Goal: Task Accomplishment & Management: Use online tool/utility

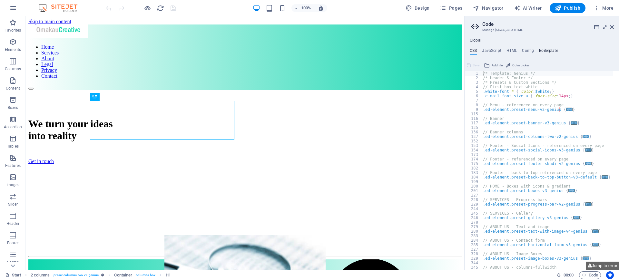
click at [551, 50] on h4 "Boilerplate" at bounding box center [548, 51] width 19 height 7
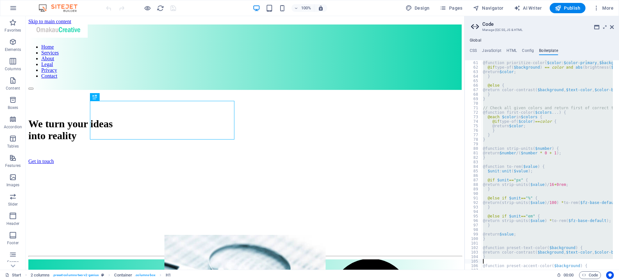
scroll to position [154, 0]
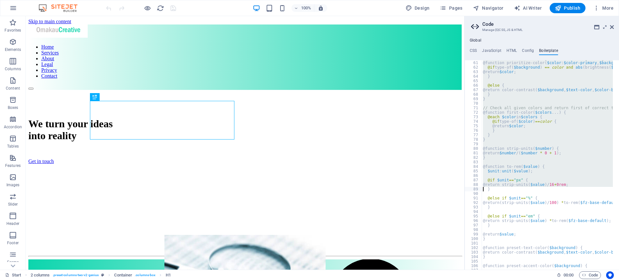
drag, startPoint x: 618, startPoint y: 66, endPoint x: 480, endPoint y: 191, distance: 186.4
click at [480, 191] on div "60 61 62 63 64 65 66 67 68 69 70 71 72 73 74 75 76 77 78 79 80 81 82 83 84 85 8…" at bounding box center [542, 165] width 155 height 210
type textarea "@return strip-units($value)/16+0rem; }"
click at [548, 49] on h4 "Boilerplate" at bounding box center [548, 51] width 19 height 7
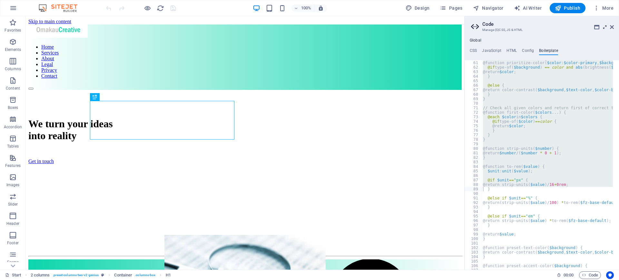
click at [605, 29] on icon at bounding box center [605, 27] width 0 height 5
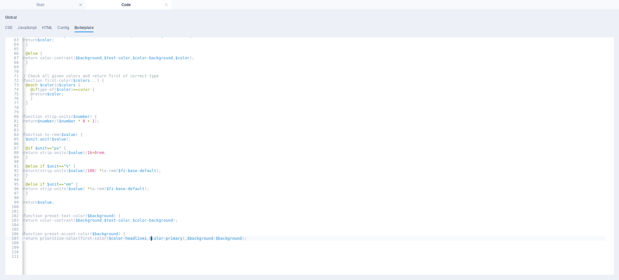
scroll to position [195, 0]
click at [154, 248] on div "@if type-of ( $background ) == color and abs ( brightness ( $background ) - bri…" at bounding box center [315, 156] width 586 height 238
type textarea "}"
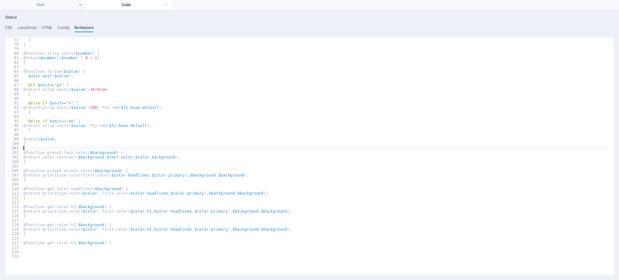
click at [508, 147] on div "} } } @function strip-units ( $number ) { @return $number / ( $number * 0 + 1 )…" at bounding box center [315, 139] width 586 height 213
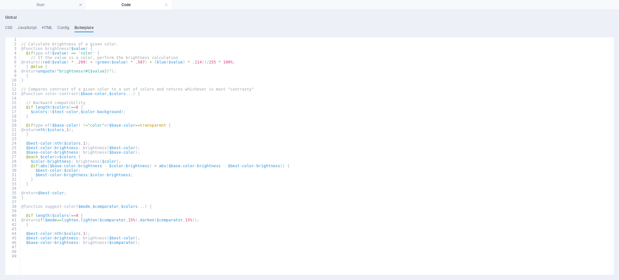
scroll to position [0, 0]
click at [614, 273] on div "1 2 3 4 5 6 7 8 9 10 11 12 13 14 15 16 17 18 19 20 21 22 23 24 25 26 27 28 29 3…" at bounding box center [309, 156] width 609 height 238
click at [613, 271] on div "1 2 3 4 5 6 7 8 9 10 11 12 13 14 15 16 17 18 19 20 21 22 23 24 25 26 27 28 29 3…" at bounding box center [309, 156] width 609 height 238
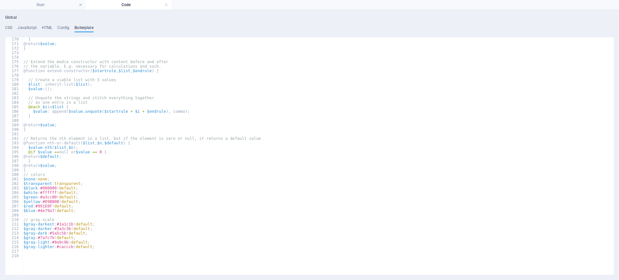
scroll to position [458, 0]
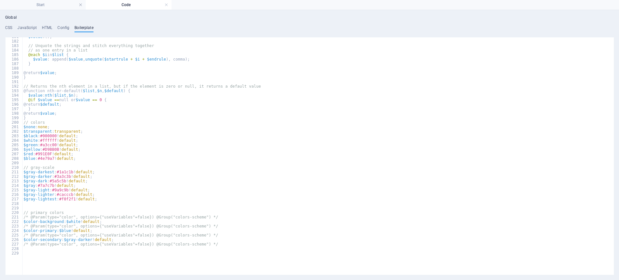
click at [615, 51] on div "Global CSS JavaScript HTML Config Boilerplate /* Template: Genius */ 1 2 3 4 5 …" at bounding box center [309, 145] width 619 height 270
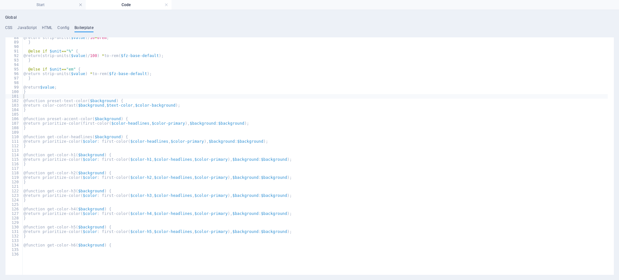
scroll to position [0, 0]
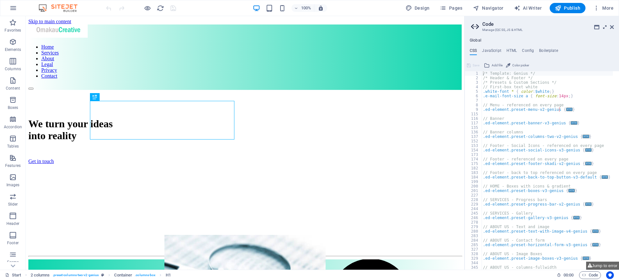
click at [605, 25] on icon at bounding box center [605, 27] width 0 height 5
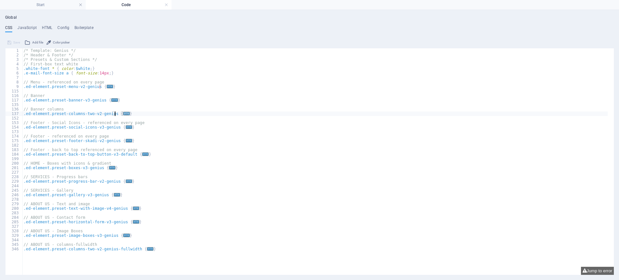
click at [124, 113] on span "..." at bounding box center [127, 114] width 6 height 4
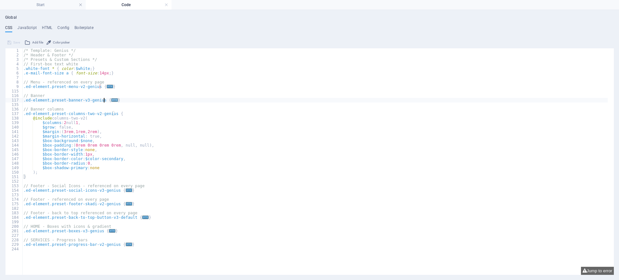
click at [112, 100] on span "..." at bounding box center [115, 100] width 6 height 4
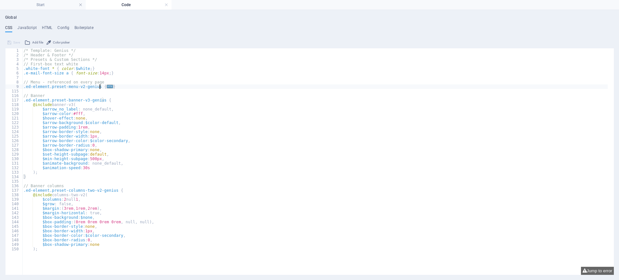
click at [107, 87] on span "..." at bounding box center [110, 87] width 6 height 4
type textarea ".ed-element.preset-menu-v2-genius {"
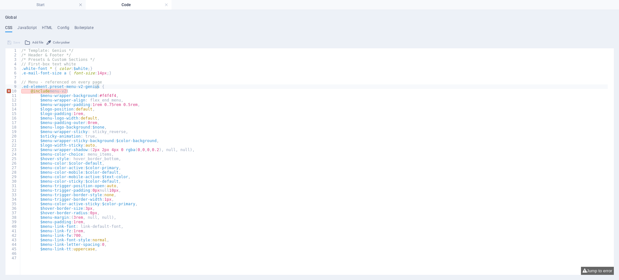
drag, startPoint x: 65, startPoint y: 26, endPoint x: 61, endPoint y: 19, distance: 7.8
click at [61, 19] on div "Global CSS JavaScript HTML Config Boilerplate .ed-element.preset-menu-v2-genius…" at bounding box center [309, 145] width 609 height 260
click at [100, 35] on div "CSS JavaScript HTML Config Boilerplate .ed-element.preset-menu-v2-genius { 1 2 …" at bounding box center [309, 150] width 609 height 250
click at [66, 26] on h4 "Config" at bounding box center [63, 28] width 12 height 7
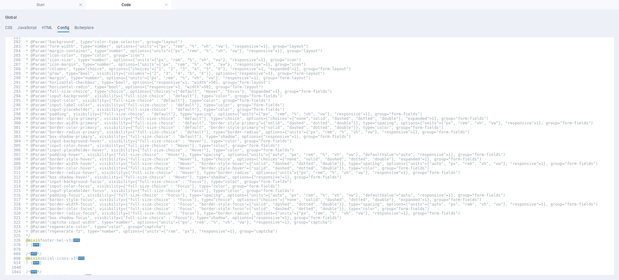
scroll to position [160, 0]
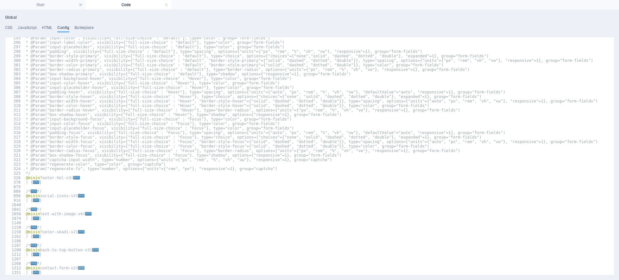
click at [80, 268] on span "..." at bounding box center [81, 269] width 6 height 4
click at [613, 128] on div at bounding box center [611, 156] width 8 height 238
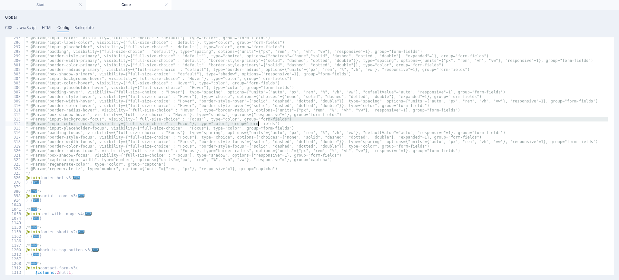
drag, startPoint x: 612, startPoint y: 121, endPoint x: 616, endPoint y: 126, distance: 6.3
click at [616, 126] on div "Global CSS JavaScript HTML Config Boilerplate .ed-element.preset-menu-v2-genius…" at bounding box center [309, 145] width 619 height 270
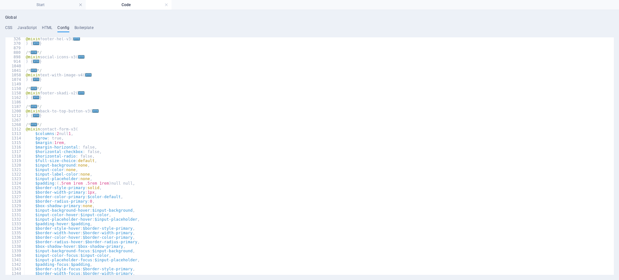
scroll to position [331, 0]
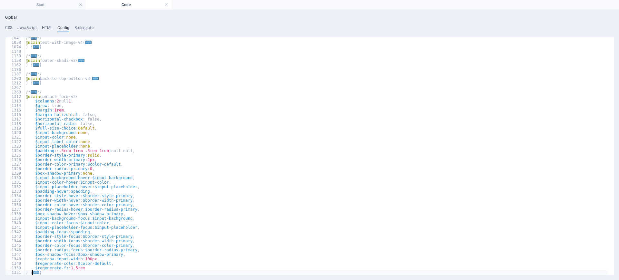
click at [37, 273] on span "..." at bounding box center [36, 273] width 6 height 4
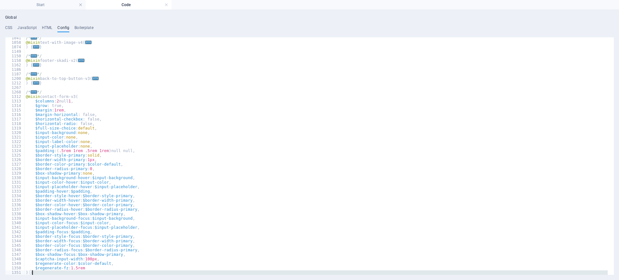
click at [37, 273] on div "/* ... */ @mixin text-with-image-v4 ( ... ) { ... } /* ... */ @mixin footer-ska…" at bounding box center [317, 159] width 584 height 247
type textarea ") { $input-background-check: first-color($input-background, $color-background);"
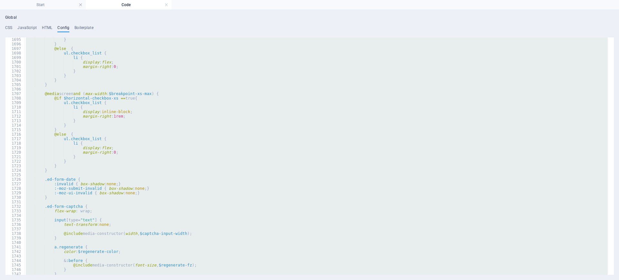
scroll to position [2118, 0]
drag, startPoint x: 615, startPoint y: 245, endPoint x: 619, endPoint y: 276, distance: 30.9
click at [619, 276] on div "Global CSS JavaScript HTML Config Boilerplate .ed-element.preset-menu-v2-genius…" at bounding box center [309, 145] width 619 height 270
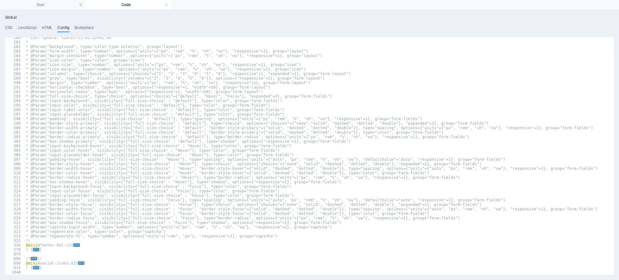
scroll to position [0, 0]
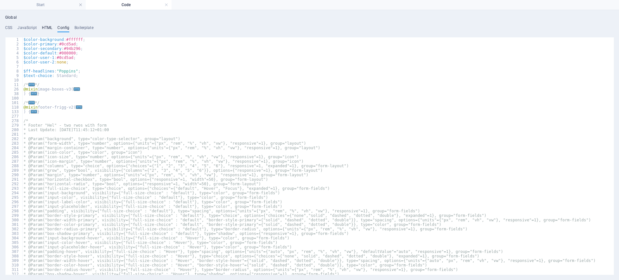
click at [46, 27] on h4 "HTML" at bounding box center [47, 28] width 11 height 7
type textarea "<a href="#main-content" class="wv-link-content button">Skip to main content</a>"
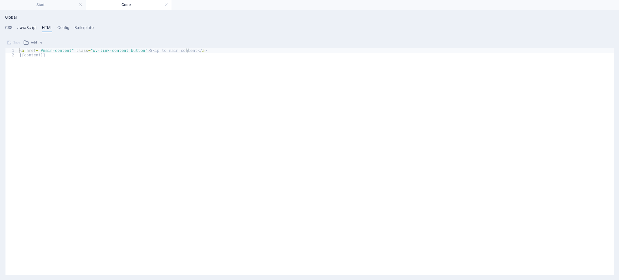
click at [29, 27] on h4 "JavaScript" at bounding box center [26, 28] width 19 height 7
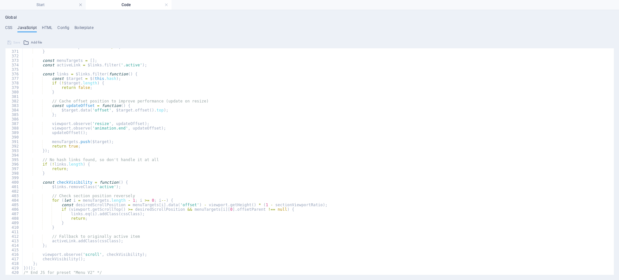
scroll to position [1670, 0]
type textarea "checkVisibility();"
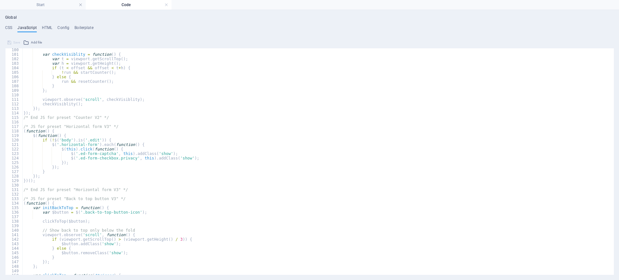
scroll to position [448, 0]
click at [619, 111] on div "Global CSS JavaScript HTML Config Boilerplate .ed-element.preset-menu-v2-genius…" at bounding box center [309, 145] width 619 height 270
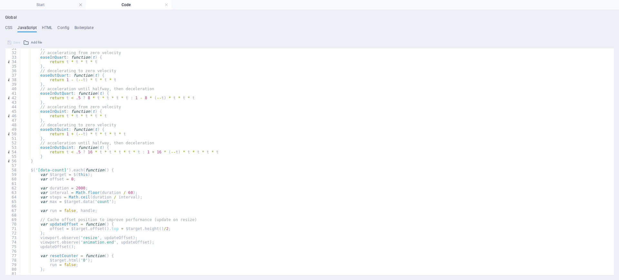
scroll to position [0, 0]
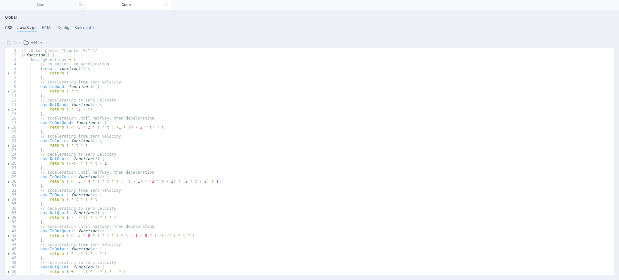
click at [10, 27] on h4 "CSS" at bounding box center [8, 28] width 7 height 7
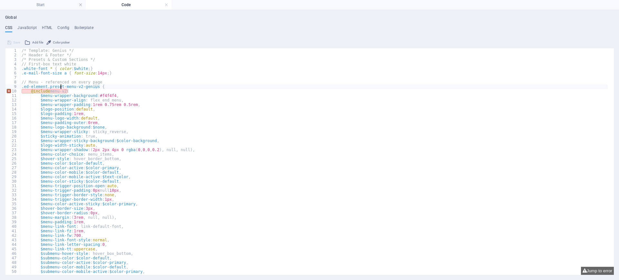
click at [61, 89] on div "/* Template: Genius */ /* Header & Footer */ /* Presets & Custom Sections */ //…" at bounding box center [314, 163] width 588 height 230
click at [62, 92] on div "/* Template: Genius */ /* Header & Footer */ /* Presets & Custom Sections */ //…" at bounding box center [314, 163] width 588 height 230
click at [61, 88] on div "/* Template: Genius */ /* Header & Footer */ /* Presets & Custom Sections */ //…" at bounding box center [314, 163] width 588 height 230
click at [61, 93] on div "/* Template: Genius */ /* Header & Footer */ /* Presets & Custom Sections */ //…" at bounding box center [314, 163] width 588 height 230
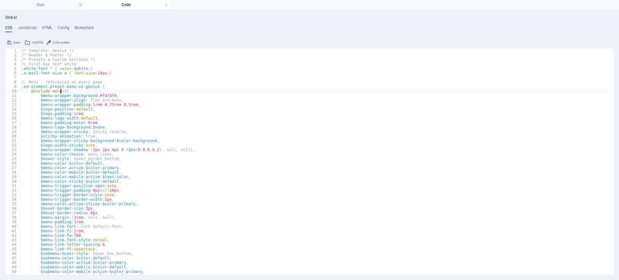
click at [132, 89] on div "/* Template: Genius */ /* Header & Footer */ /* Presets & Custom Sections */ //…" at bounding box center [314, 166] width 588 height 236
click at [14, 43] on span "Save" at bounding box center [16, 43] width 7 height 8
click at [65, 91] on div "/* Template: Genius */ /* Header & Footer */ /* Presets & Custom Sections */ //…" at bounding box center [314, 166] width 588 height 236
type textarea "@include menu v2;("
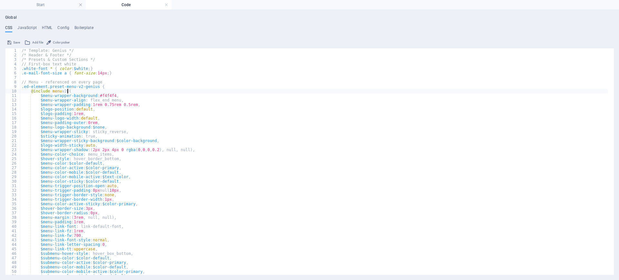
click at [103, 78] on div "/* Template: Genius */ /* Header & Footer */ /* Presets & Custom Sections */ //…" at bounding box center [314, 166] width 588 height 236
click at [67, 89] on div "/* Template: Genius */ /* Header & Footer */ /* Presets & Custom Sections */ //…" at bounding box center [314, 166] width 588 height 236
click at [19, 90] on span at bounding box center [19, 91] width 4 height 5
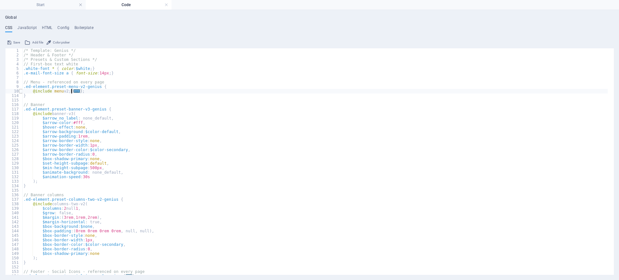
click at [20, 91] on span at bounding box center [21, 91] width 4 height 5
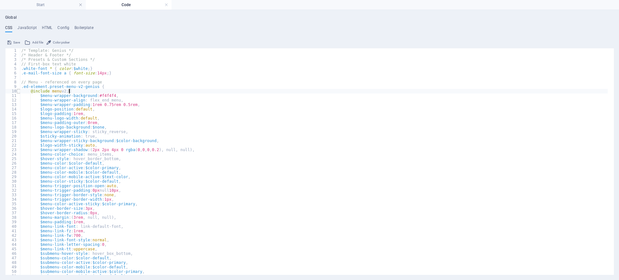
click at [19, 91] on span at bounding box center [19, 91] width 4 height 5
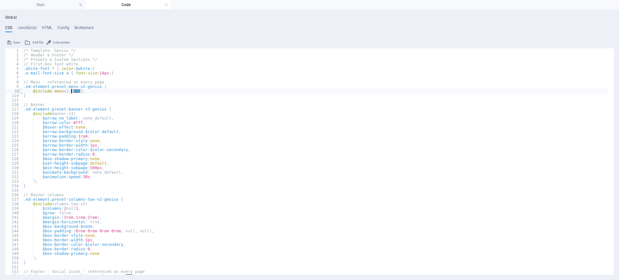
click at [19, 91] on span at bounding box center [21, 91] width 4 height 5
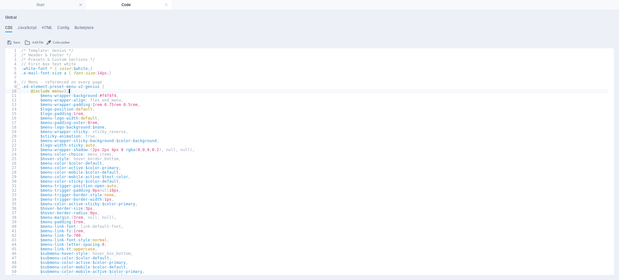
click at [19, 87] on span at bounding box center [19, 87] width 4 height 5
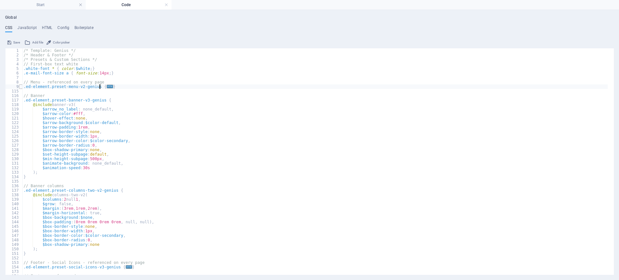
click at [19, 87] on span at bounding box center [21, 87] width 4 height 5
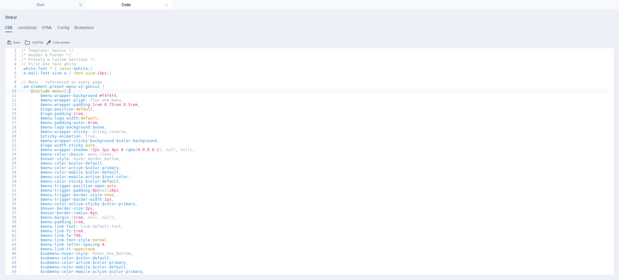
drag, startPoint x: 614, startPoint y: 67, endPoint x: 615, endPoint y: 72, distance: 4.9
click at [615, 72] on div "Global CSS JavaScript HTML Config Boilerplate @include menu v2; ( 1 2 3 4 5 6 7…" at bounding box center [309, 145] width 619 height 270
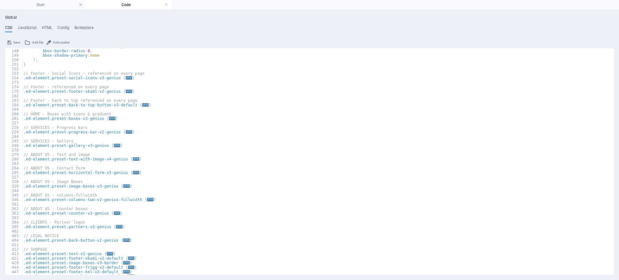
scroll to position [669, 0]
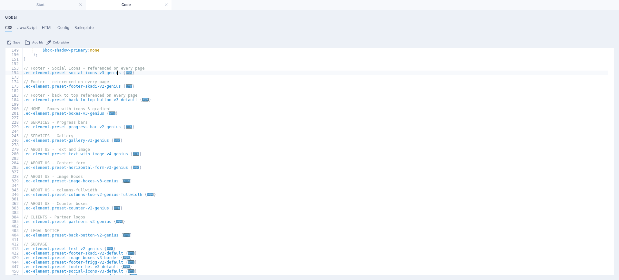
click at [126, 74] on span "..." at bounding box center [129, 73] width 6 height 4
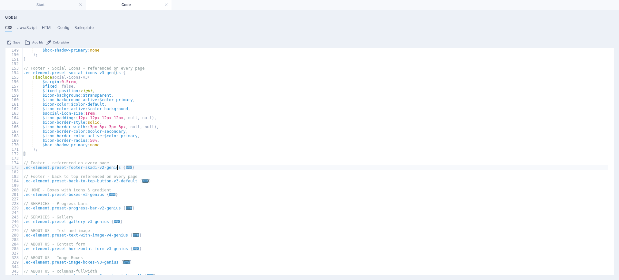
click at [126, 166] on span "..." at bounding box center [129, 168] width 6 height 4
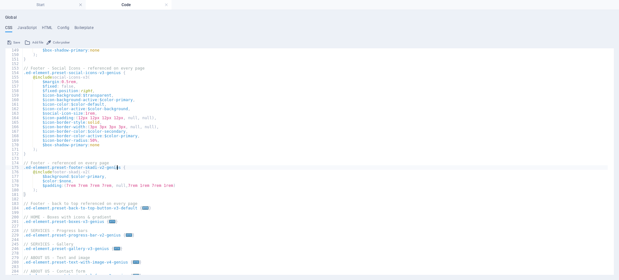
click at [142, 210] on span "..." at bounding box center [145, 208] width 6 height 4
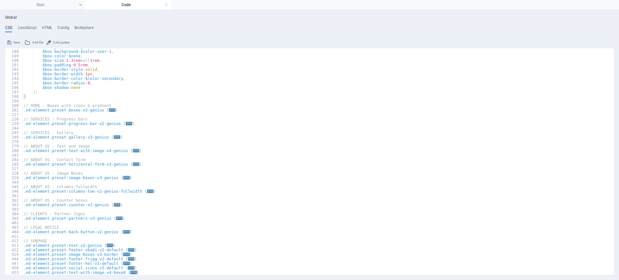
scroll to position [848, 0]
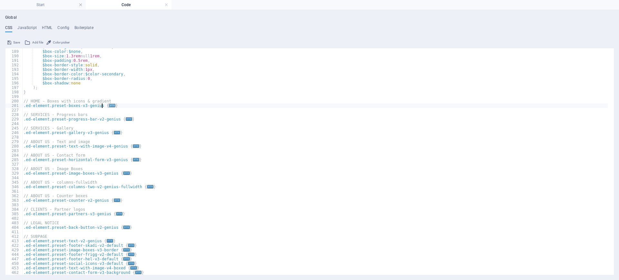
click at [109, 105] on span "..." at bounding box center [112, 106] width 6 height 4
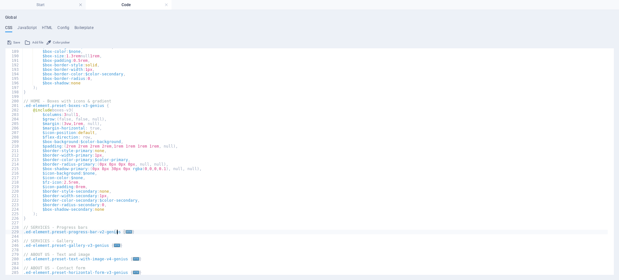
click at [126, 231] on span "..." at bounding box center [129, 232] width 6 height 4
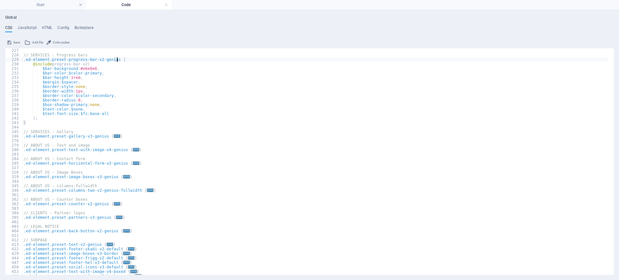
scroll to position [1024, 0]
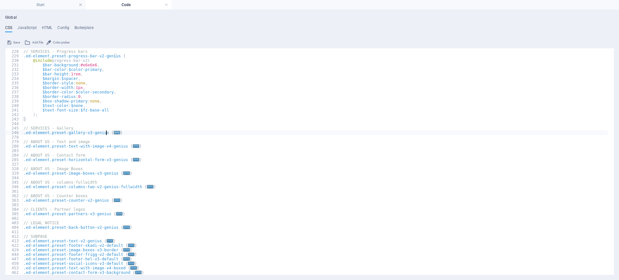
click at [114, 134] on span "..." at bounding box center [117, 133] width 6 height 4
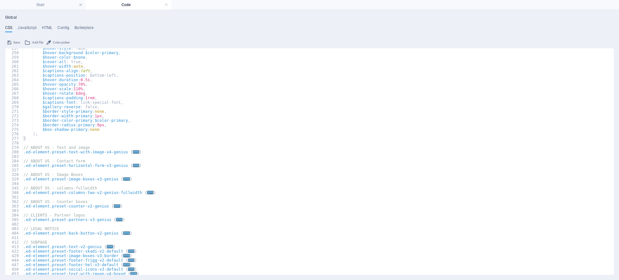
scroll to position [1164, 0]
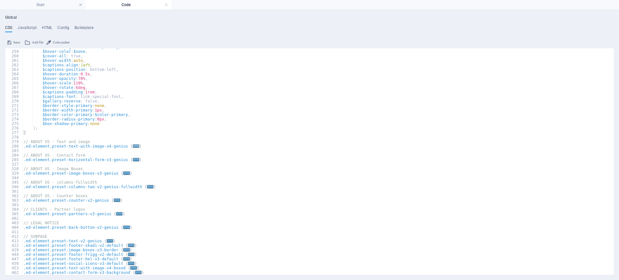
click at [133, 146] on span "..." at bounding box center [136, 147] width 6 height 4
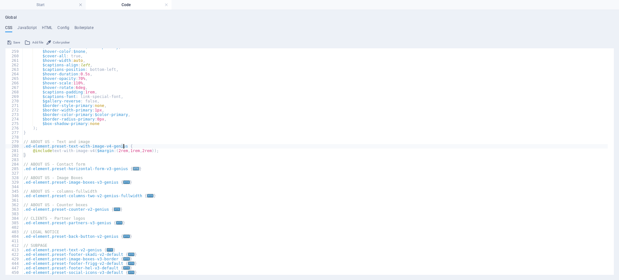
click at [133, 167] on span "..." at bounding box center [136, 169] width 6 height 4
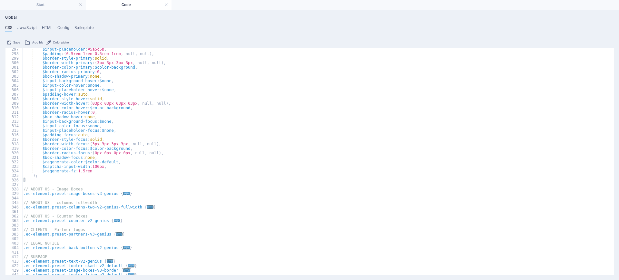
scroll to position [1359, 0]
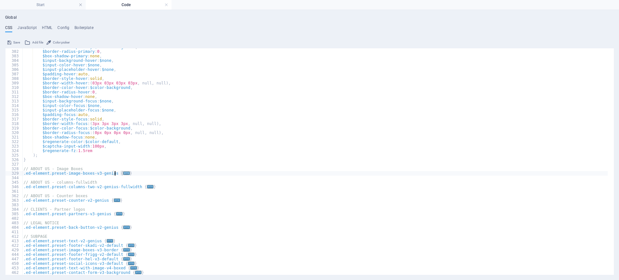
click at [124, 173] on span "..." at bounding box center [127, 174] width 6 height 4
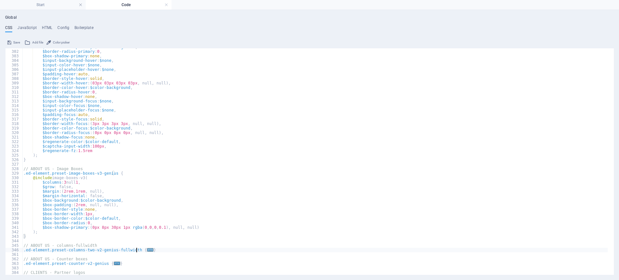
click at [147, 251] on span "..." at bounding box center [150, 250] width 6 height 4
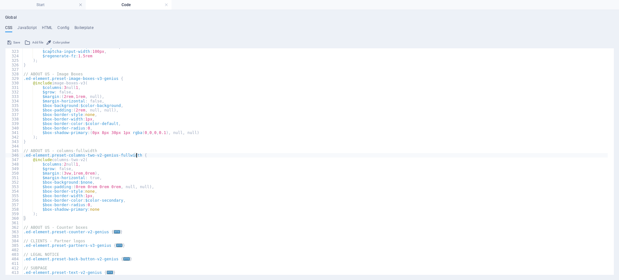
scroll to position [1485, 0]
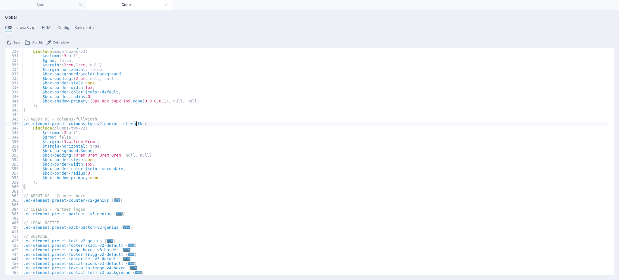
click at [114, 200] on span "..." at bounding box center [117, 201] width 6 height 4
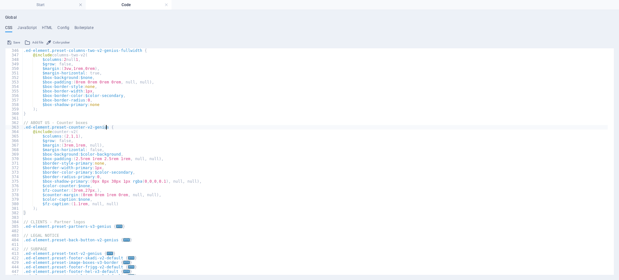
scroll to position [1571, 0]
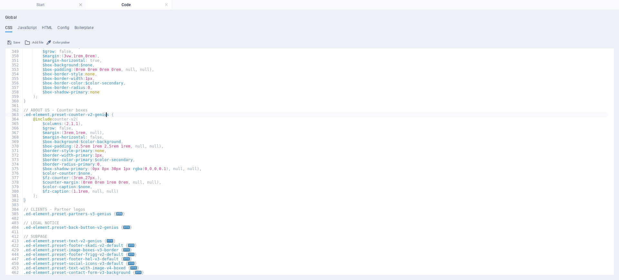
click at [116, 215] on span "..." at bounding box center [119, 214] width 6 height 4
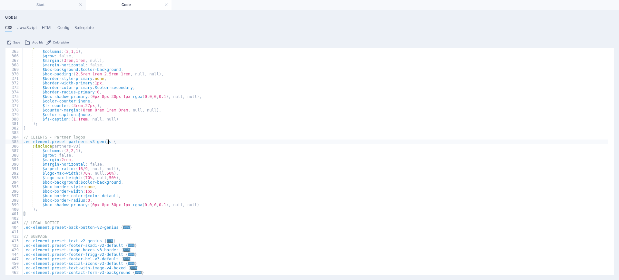
scroll to position [1643, 0]
click at [124, 227] on span "..." at bounding box center [127, 228] width 6 height 4
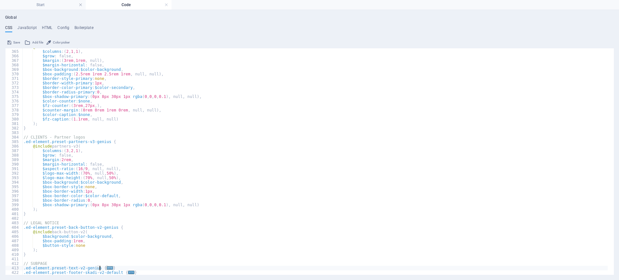
click at [107, 268] on span "..." at bounding box center [110, 269] width 6 height 4
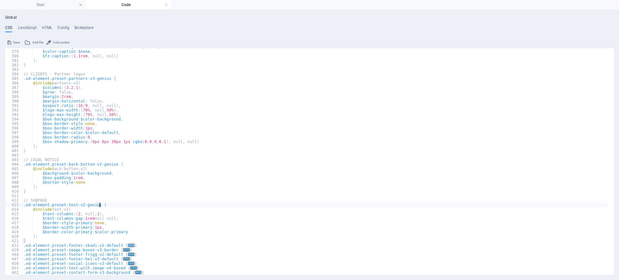
click at [128, 244] on span "..." at bounding box center [131, 246] width 6 height 4
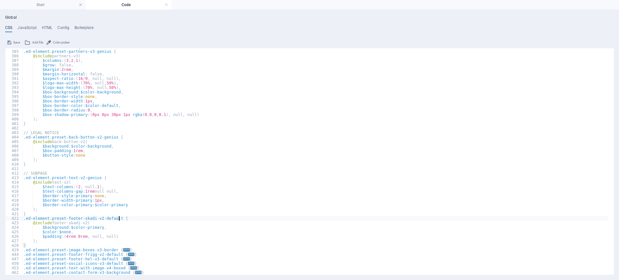
scroll to position [1734, 0]
click at [124, 249] on span "..." at bounding box center [127, 250] width 6 height 4
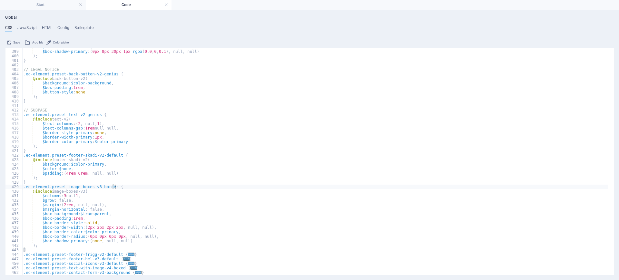
scroll to position [1797, 0]
click at [128, 256] on span "..." at bounding box center [131, 255] width 6 height 4
click at [124, 267] on span "..." at bounding box center [127, 269] width 6 height 4
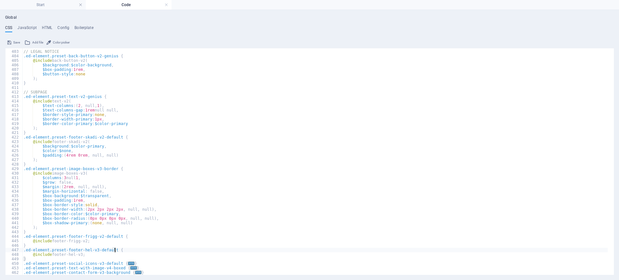
scroll to position [1815, 0]
click at [128, 263] on span "..." at bounding box center [131, 264] width 6 height 4
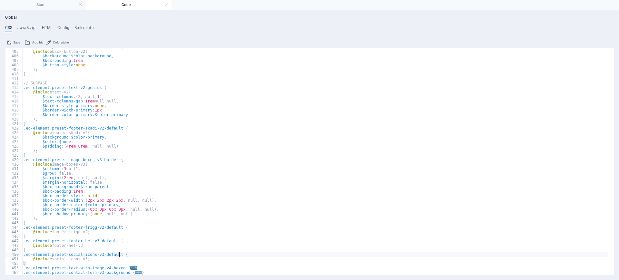
scroll to position [1824, 0]
click at [131, 269] on span "..." at bounding box center [134, 269] width 6 height 4
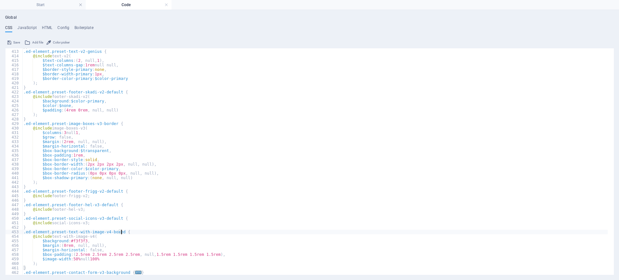
click at [135, 272] on span "..." at bounding box center [138, 273] width 6 height 4
type textarea ".ed-element.preset-contact-form-v3-background {"
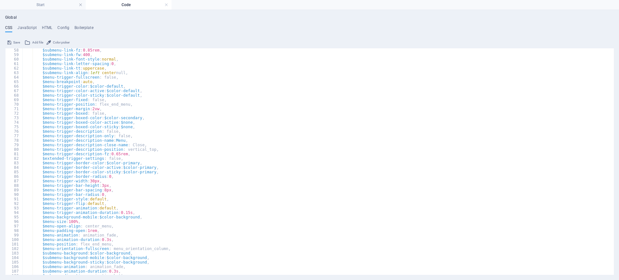
scroll to position [0, 0]
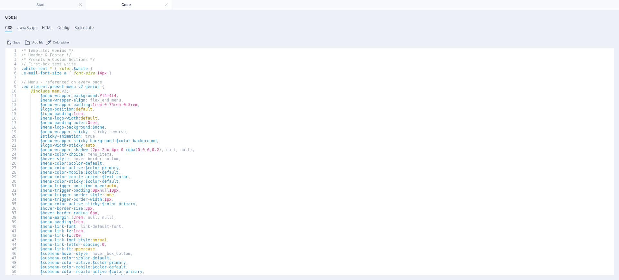
click at [13, 42] on button "Save" at bounding box center [13, 43] width 15 height 8
click at [169, 25] on ul "CSS JavaScript HTML Config Boilerplate" at bounding box center [309, 28] width 609 height 7
click at [165, 3] on link at bounding box center [167, 5] width 4 height 6
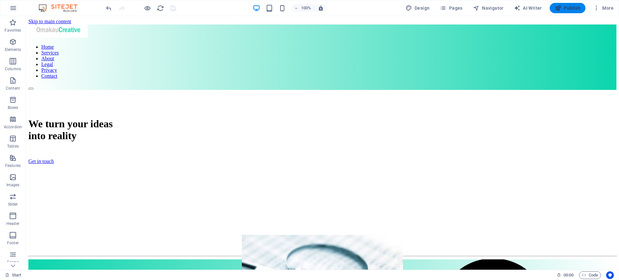
click at [566, 8] on span "Publish" at bounding box center [567, 8] width 25 height 6
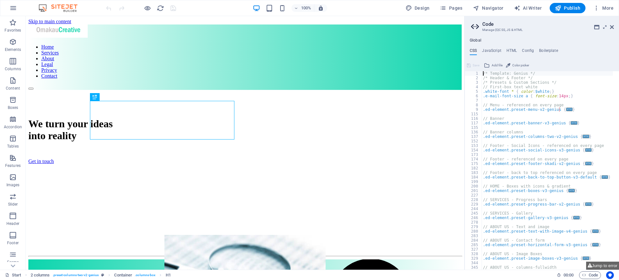
click at [474, 27] on icon at bounding box center [476, 26] width 10 height 9
click at [597, 26] on icon at bounding box center [597, 27] width 5 height 5
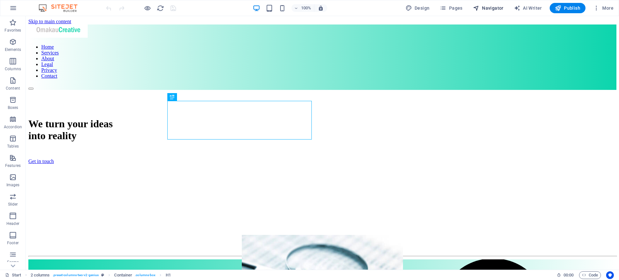
click at [492, 9] on span "Navigator" at bounding box center [488, 8] width 31 height 6
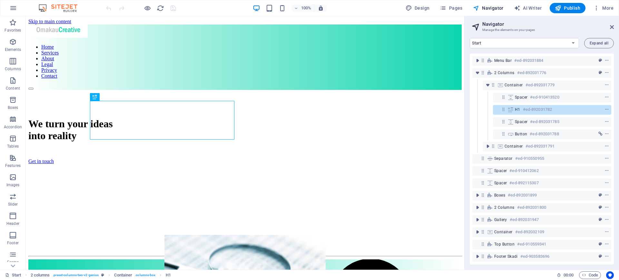
drag, startPoint x: 612, startPoint y: 183, endPoint x: 619, endPoint y: 206, distance: 23.3
click at [619, 206] on div "Start Bookkeeping Administration Other cool stuff Legal Notice Privacy Contact …" at bounding box center [542, 151] width 155 height 237
drag, startPoint x: 616, startPoint y: 205, endPoint x: 619, endPoint y: 227, distance: 21.8
click at [619, 227] on div "Start Bookkeeping Administration Other cool stuff Legal Notice Privacy Contact …" at bounding box center [542, 151] width 155 height 237
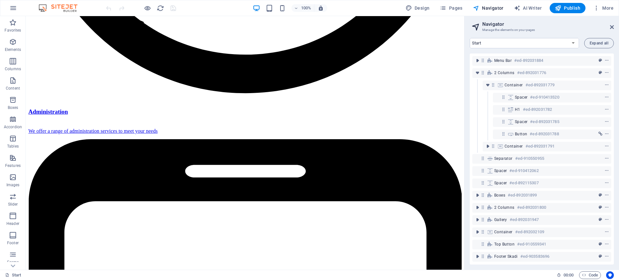
scroll to position [1093, 0]
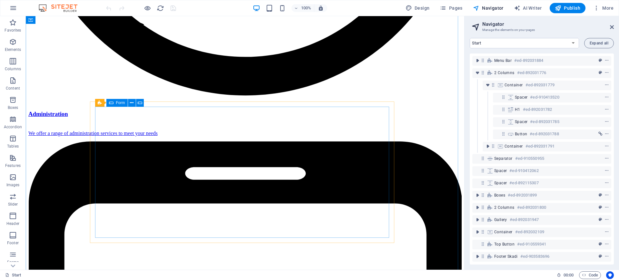
click at [121, 104] on span "Form" at bounding box center [120, 103] width 9 height 4
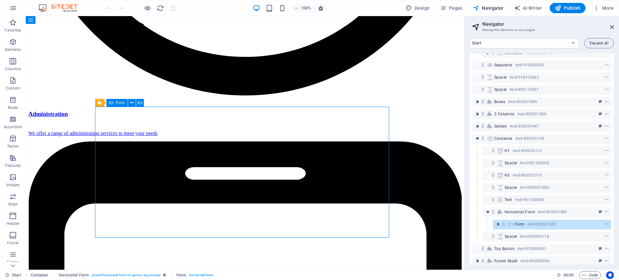
scroll to position [104, 0]
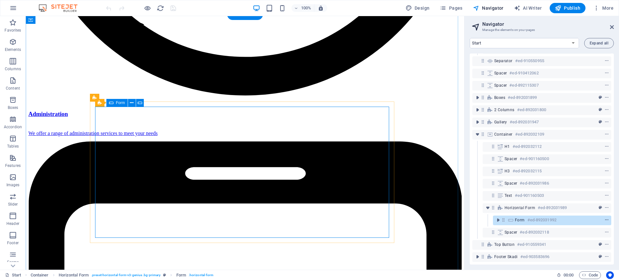
click at [606, 218] on icon "context-menu" at bounding box center [607, 220] width 5 height 5
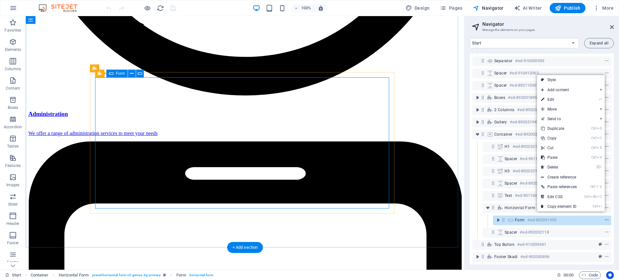
scroll to position [1122, 0]
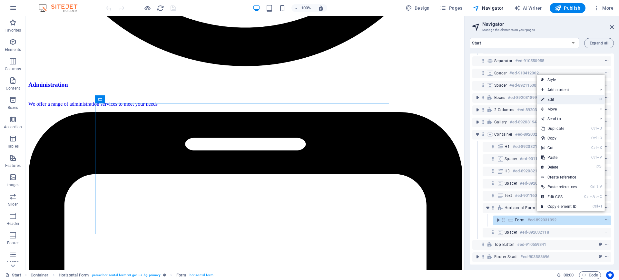
click at [545, 101] on link "⏎ Edit" at bounding box center [560, 100] width 44 height 10
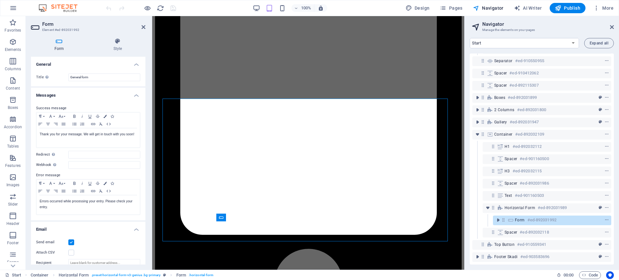
scroll to position [999, 0]
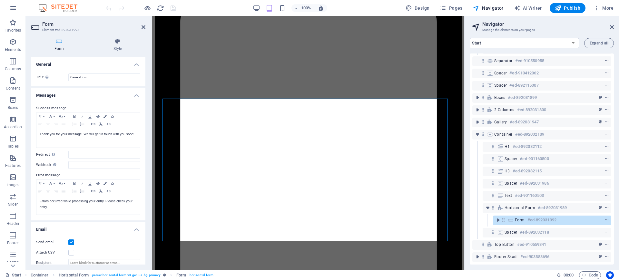
drag, startPoint x: 135, startPoint y: 67, endPoint x: 134, endPoint y: 58, distance: 9.2
click at [134, 58] on h4 "General" at bounding box center [88, 63] width 115 height 12
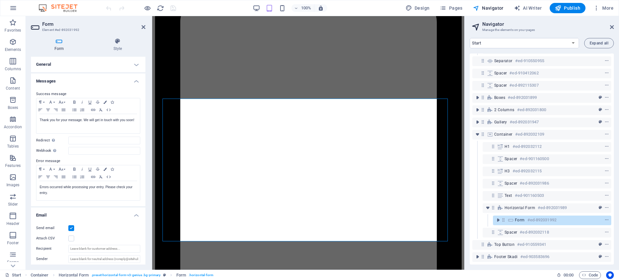
click at [135, 65] on h4 "General" at bounding box center [88, 64] width 115 height 15
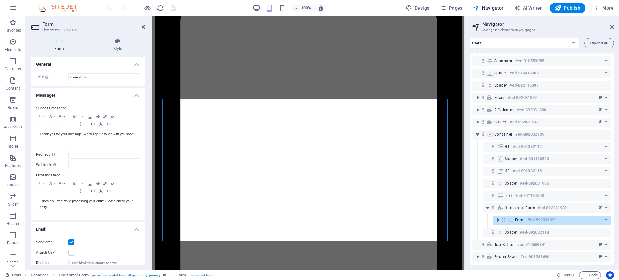
click at [137, 65] on h4 "General" at bounding box center [88, 63] width 115 height 12
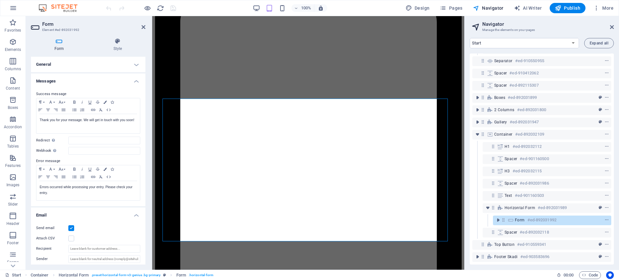
click at [137, 65] on h4 "General" at bounding box center [88, 64] width 115 height 15
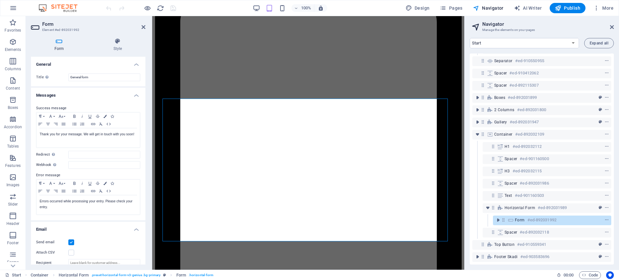
drag, startPoint x: 144, startPoint y: 118, endPoint x: 144, endPoint y: 126, distance: 8.4
click at [144, 126] on div "Success message Paragraph Format Normal Heading 1 Heading 2 Heading 3 Heading 4…" at bounding box center [88, 159] width 115 height 121
drag, startPoint x: 144, startPoint y: 117, endPoint x: 144, endPoint y: 124, distance: 7.4
click at [144, 124] on div "Success message Paragraph Format Normal Heading 1 Heading 2 Heading 3 Heading 4…" at bounding box center [88, 159] width 115 height 121
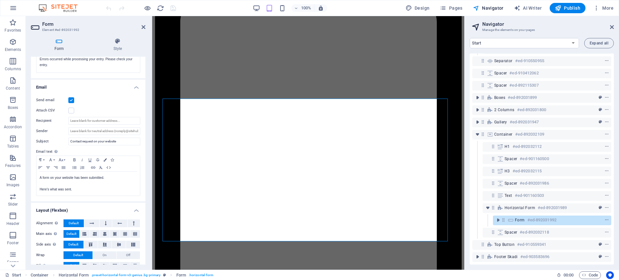
scroll to position [153, 0]
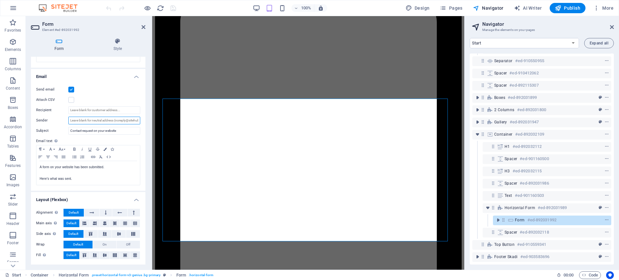
click at [134, 119] on input "Sender" at bounding box center [104, 121] width 72 height 8
click at [131, 121] on input "Sender" at bounding box center [104, 121] width 72 height 8
click at [126, 119] on input "Sender" at bounding box center [104, 121] width 72 height 8
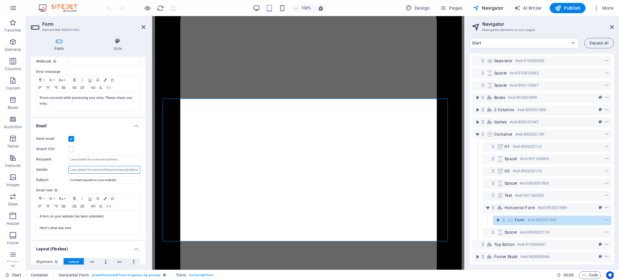
scroll to position [100, 0]
drag, startPoint x: 146, startPoint y: 147, endPoint x: 145, endPoint y: 175, distance: 28.1
click at [145, 175] on div "Form Style General Title Define a name for the form. General form Messages Succ…" at bounding box center [88, 151] width 125 height 237
drag, startPoint x: 144, startPoint y: 166, endPoint x: 146, endPoint y: 46, distance: 120.1
click at [146, 46] on div "Form Style General Title Define a name for the form. General form Messages Succ…" at bounding box center [88, 151] width 125 height 237
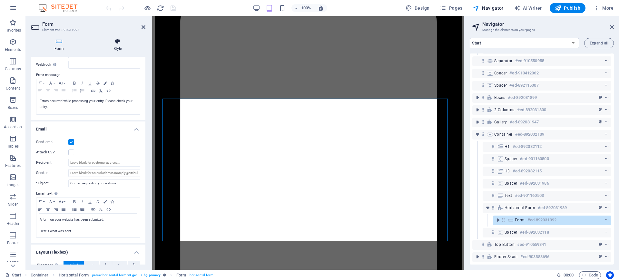
click at [115, 42] on icon at bounding box center [117, 41] width 55 height 6
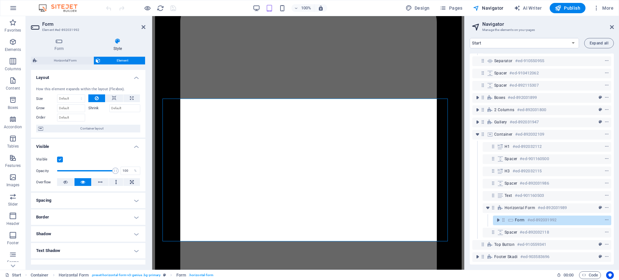
drag, startPoint x: 146, startPoint y: 114, endPoint x: 141, endPoint y: 147, distance: 33.2
click at [141, 147] on div "Form Style General Title Define a name for the form. General form Messages Succ…" at bounding box center [88, 151] width 125 height 237
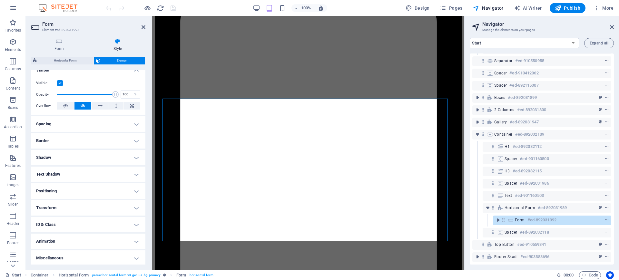
scroll to position [78, 0]
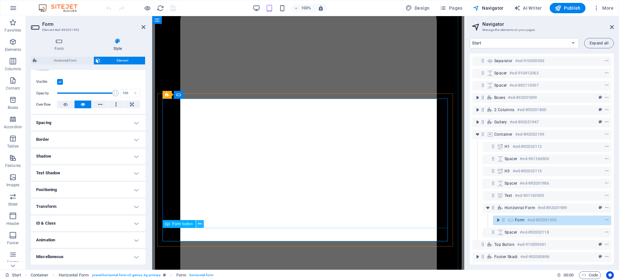
click at [198, 225] on icon at bounding box center [200, 224] width 4 height 7
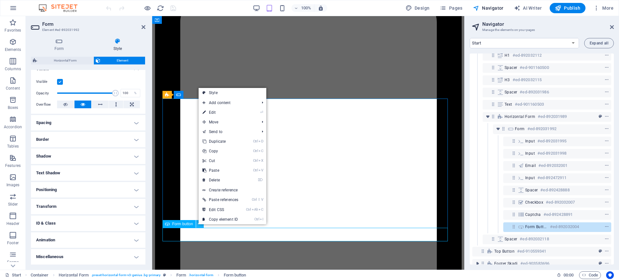
scroll to position [202, 0]
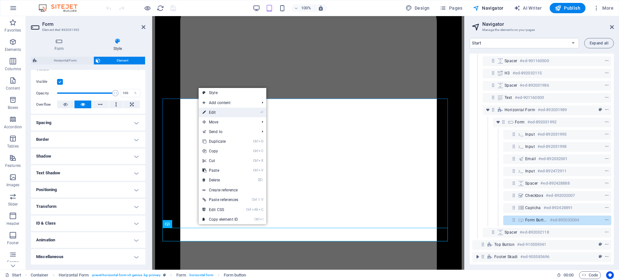
click at [214, 110] on link "⏎ Edit" at bounding box center [221, 113] width 44 height 10
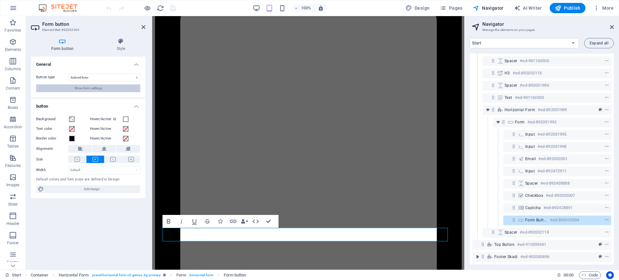
click at [104, 87] on button "Show form settings" at bounding box center [88, 89] width 104 height 8
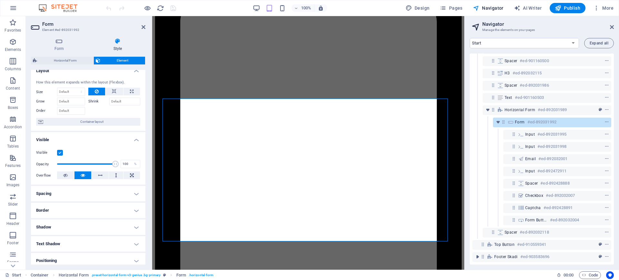
scroll to position [0, 0]
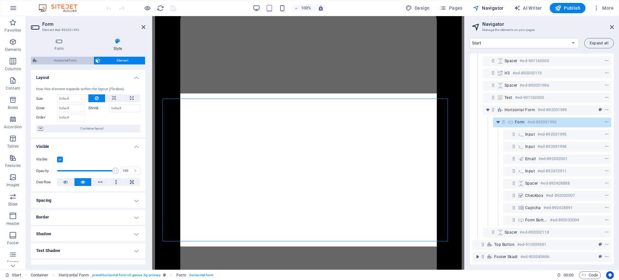
click at [56, 57] on span "Horizontal Form" at bounding box center [65, 61] width 53 height 8
select select "rem"
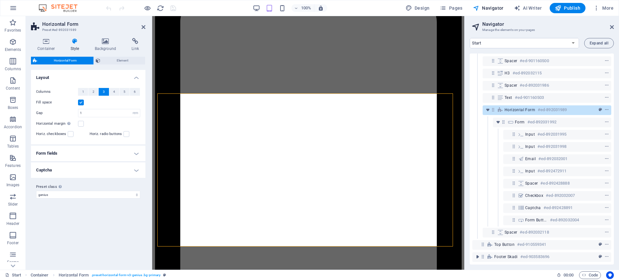
click at [136, 155] on h4 "Form fields" at bounding box center [88, 153] width 115 height 15
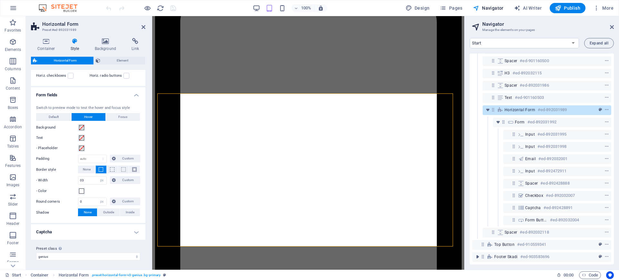
scroll to position [59, 0]
click at [136, 232] on h4 "Captcha" at bounding box center [88, 231] width 115 height 15
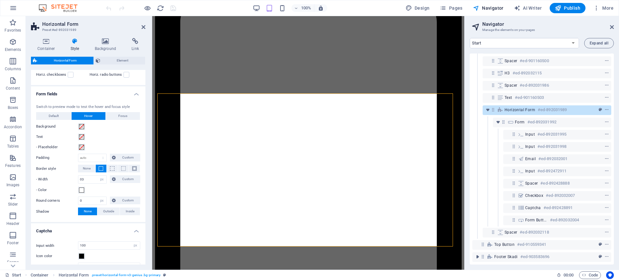
drag, startPoint x: 144, startPoint y: 197, endPoint x: 138, endPoint y: 75, distance: 121.8
click at [138, 75] on ul "Layout Columns 1 2 3 4 5 6 Fill space Gap 1 px rem % vh vw Horizontal margin On…" at bounding box center [88, 144] width 115 height 267
click at [126, 61] on span "Element" at bounding box center [122, 61] width 41 height 8
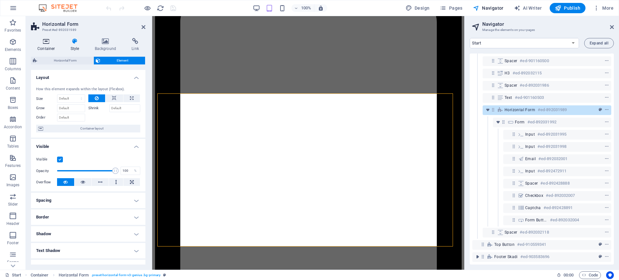
click at [49, 41] on icon at bounding box center [46, 41] width 31 height 6
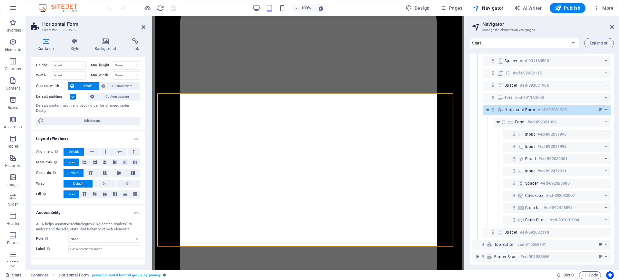
scroll to position [0, 0]
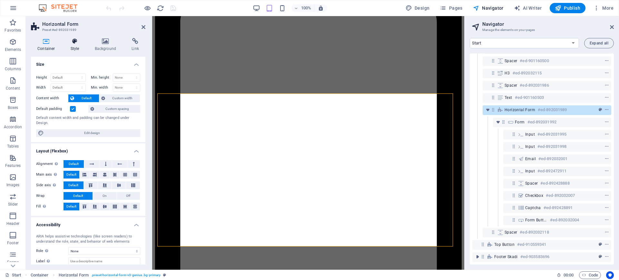
click at [78, 39] on icon at bounding box center [75, 41] width 22 height 6
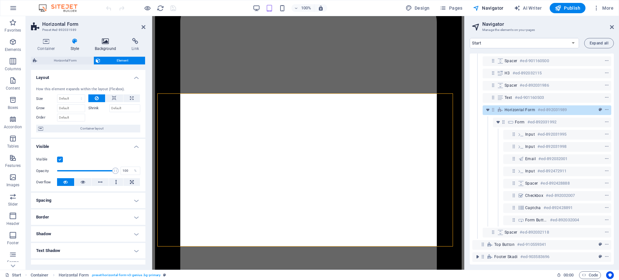
click at [105, 45] on h4 "Background" at bounding box center [106, 45] width 37 height 14
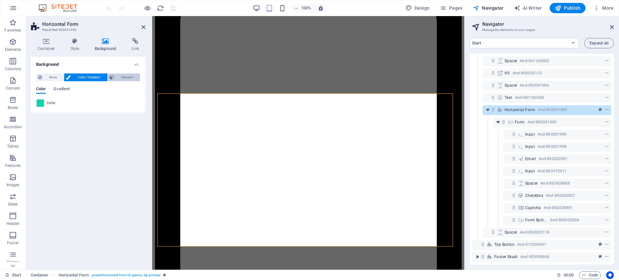
click at [132, 74] on span "Element" at bounding box center [127, 78] width 22 height 8
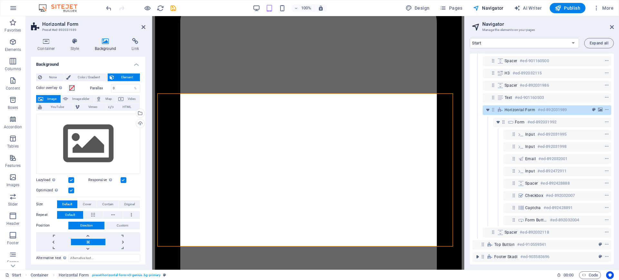
click at [137, 64] on h4 "Background" at bounding box center [88, 63] width 115 height 12
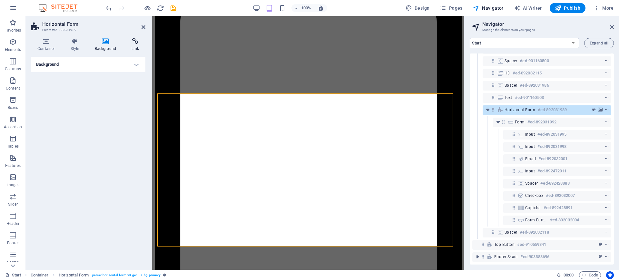
click at [137, 44] on icon at bounding box center [135, 41] width 20 height 6
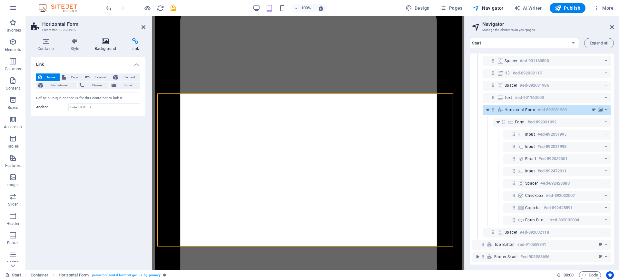
click at [109, 39] on icon at bounding box center [105, 41] width 35 height 6
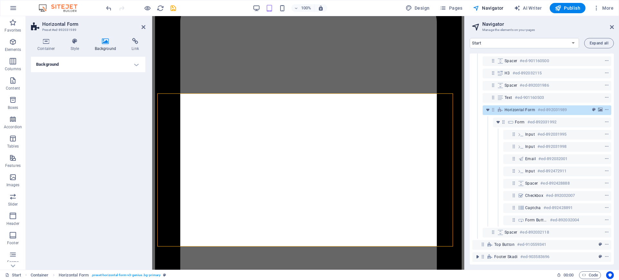
click at [135, 65] on h4 "Background" at bounding box center [88, 64] width 115 height 15
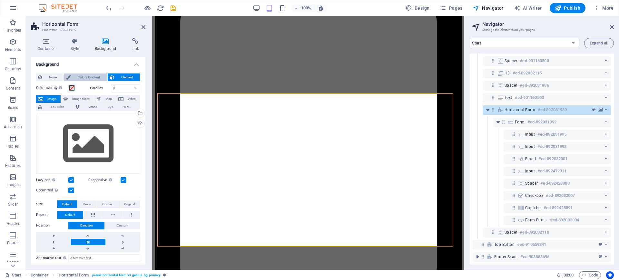
click at [84, 75] on span "Color / Gradient" at bounding box center [89, 78] width 33 height 8
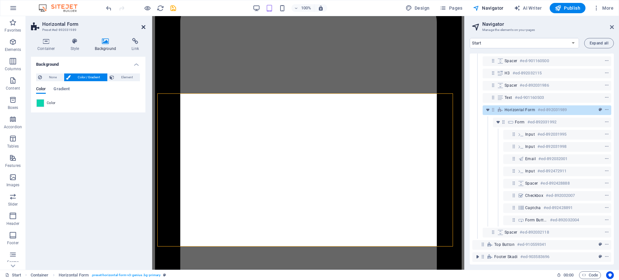
click at [142, 28] on icon at bounding box center [144, 27] width 4 height 5
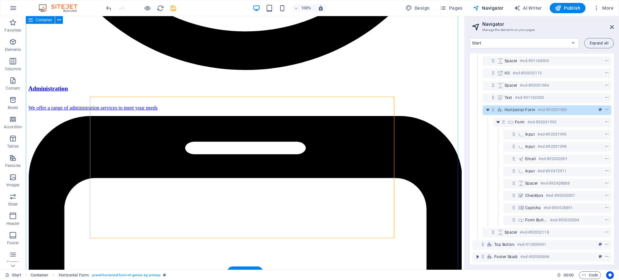
scroll to position [1122, 0]
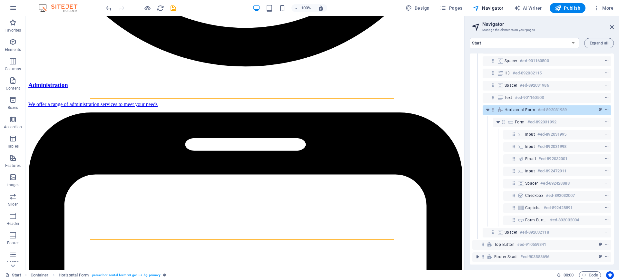
click at [173, 12] on div at bounding box center [141, 8] width 72 height 10
click at [175, 8] on icon "save" at bounding box center [173, 8] width 7 height 7
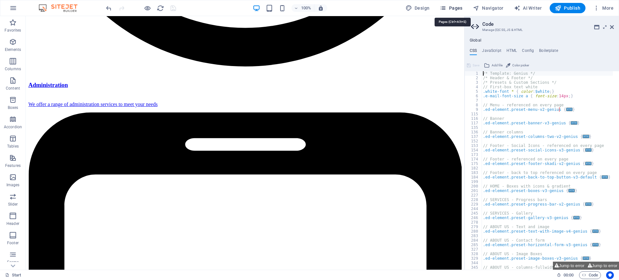
click at [453, 8] on span "Pages" at bounding box center [451, 8] width 23 height 6
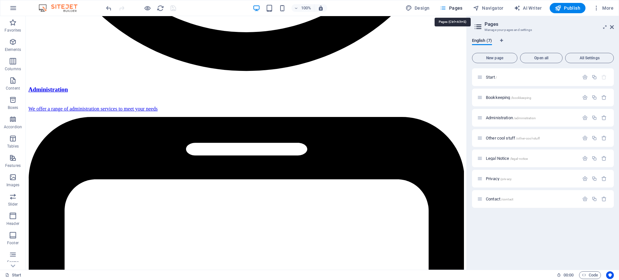
scroll to position [1122, 0]
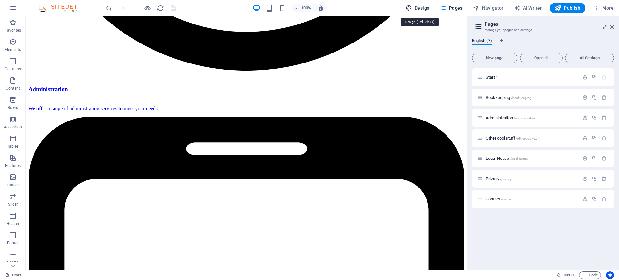
click at [418, 9] on span "Design" at bounding box center [418, 8] width 24 height 6
select select "px"
select select "400"
select select "px"
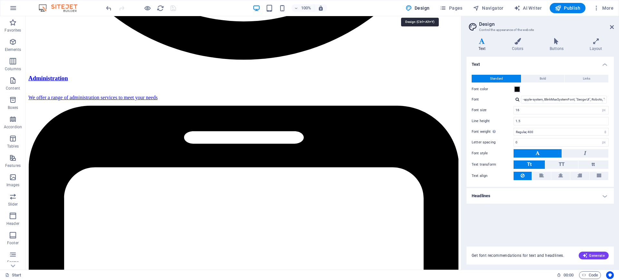
scroll to position [1122, 0]
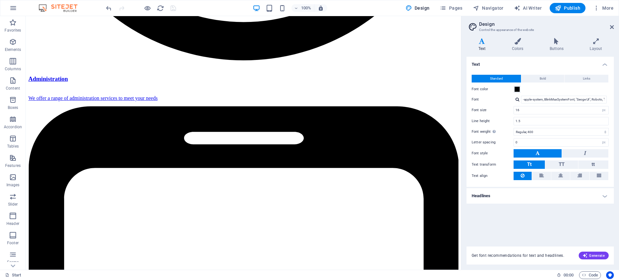
click at [607, 194] on h4 "Headlines" at bounding box center [540, 195] width 147 height 15
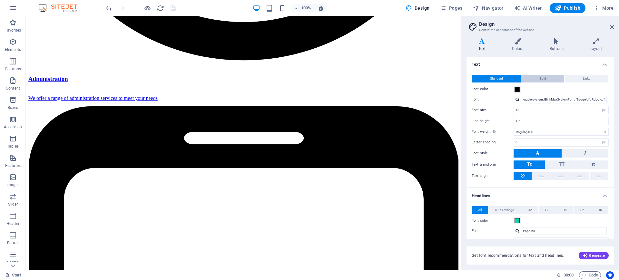
click at [546, 77] on button "Bold" at bounding box center [543, 79] width 43 height 8
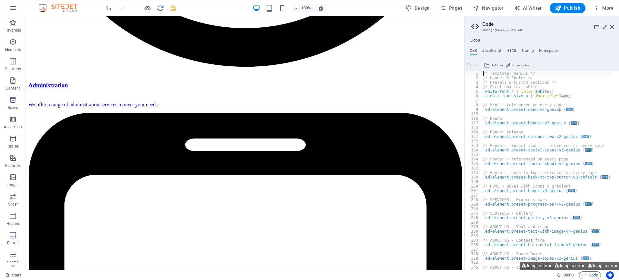
scroll to position [1122, 0]
click at [420, 10] on span "Design" at bounding box center [418, 8] width 24 height 6
select select "700"
select select "px"
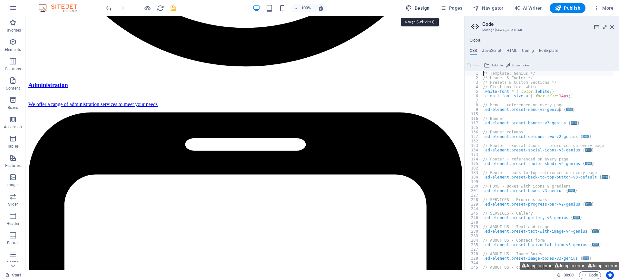
select select "rem"
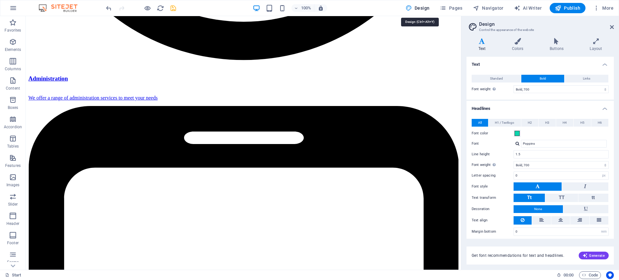
scroll to position [1122, 0]
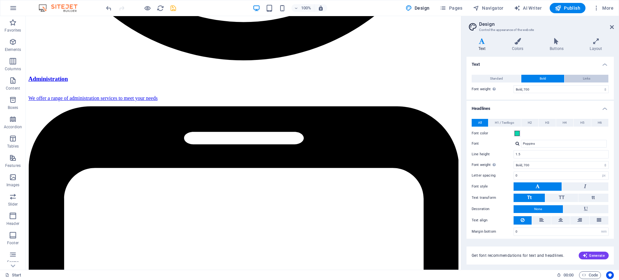
click at [588, 75] on span "Links" at bounding box center [586, 79] width 7 height 8
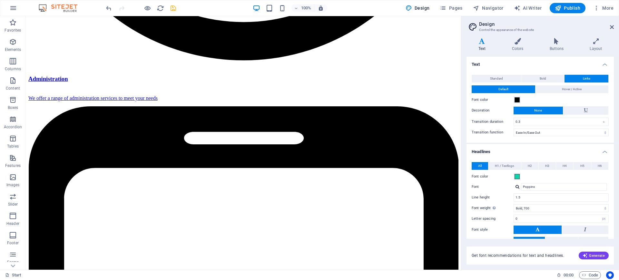
scroll to position [1122, 0]
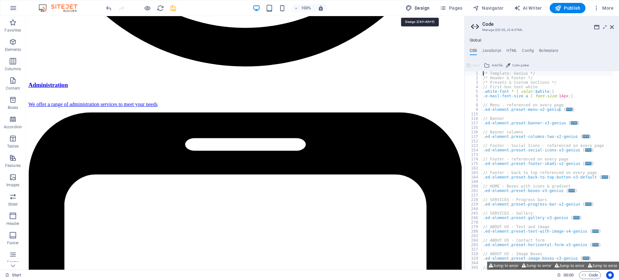
click at [428, 12] on button "Design" at bounding box center [417, 8] width 29 height 10
select select "ease-in-out"
select select "700"
select select "px"
select select "rem"
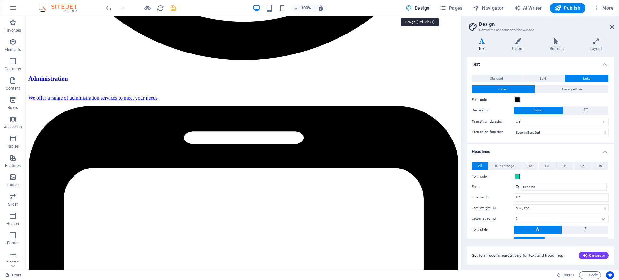
scroll to position [1122, 0]
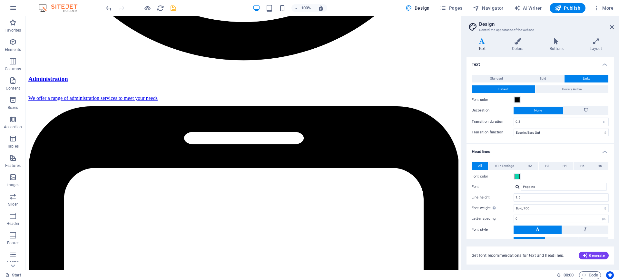
drag, startPoint x: 615, startPoint y: 139, endPoint x: 619, endPoint y: 184, distance: 44.8
click at [619, 184] on div "Variants Text Colors Buttons Layout Text Standard Bold Links Font color Font -a…" at bounding box center [541, 151] width 158 height 237
drag, startPoint x: 613, startPoint y: 146, endPoint x: 618, endPoint y: 186, distance: 39.7
click at [618, 186] on div "Variants Text Colors Buttons Layout Text Standard Bold Links Font color Font -a…" at bounding box center [541, 151] width 158 height 237
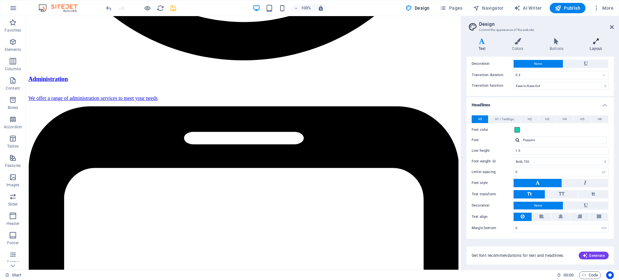
click at [594, 45] on h4 "Layout" at bounding box center [596, 45] width 36 height 14
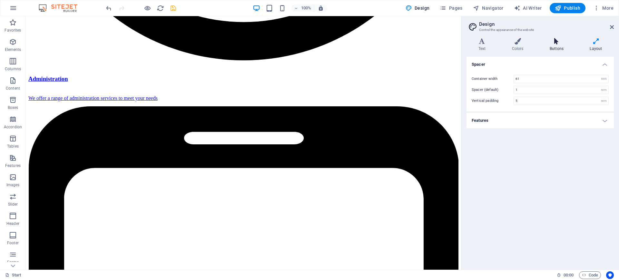
click at [553, 44] on icon at bounding box center [556, 41] width 37 height 6
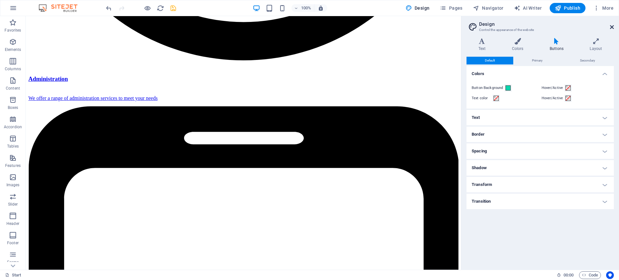
click at [611, 26] on icon at bounding box center [612, 27] width 4 height 5
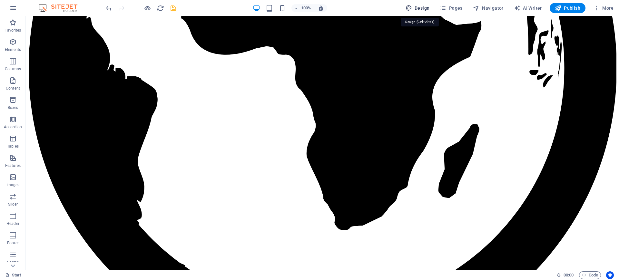
click at [422, 8] on span "Design" at bounding box center [418, 8] width 24 height 6
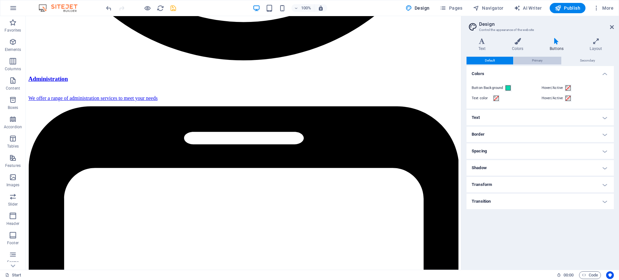
click at [539, 58] on span "Primary" at bounding box center [537, 61] width 11 height 8
click at [587, 61] on span "Secondary" at bounding box center [587, 61] width 15 height 8
click at [541, 60] on span "Primary" at bounding box center [537, 61] width 11 height 8
click at [493, 61] on span "Default" at bounding box center [490, 61] width 10 height 8
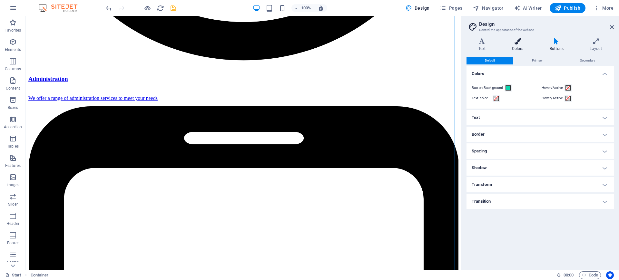
click at [526, 43] on icon at bounding box center [517, 41] width 35 height 6
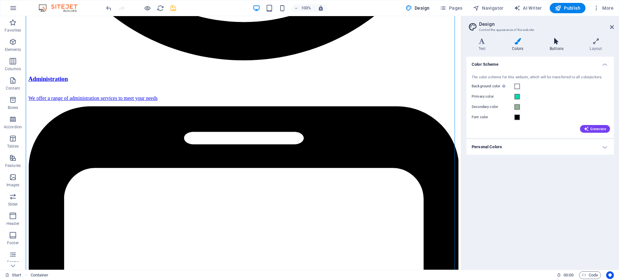
click at [557, 41] on icon at bounding box center [556, 41] width 37 height 6
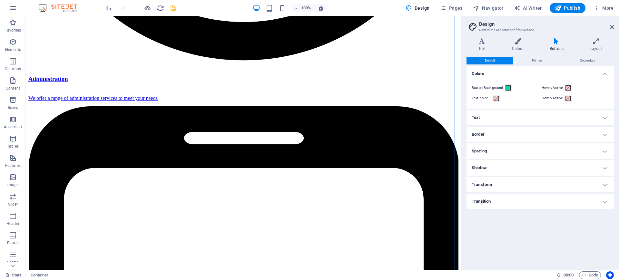
click at [604, 116] on h4 "Text" at bounding box center [540, 117] width 147 height 15
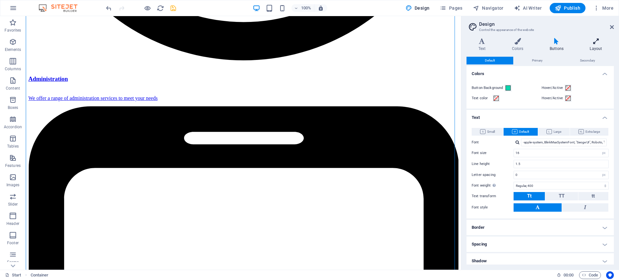
click at [593, 45] on h4 "Layout" at bounding box center [596, 45] width 36 height 14
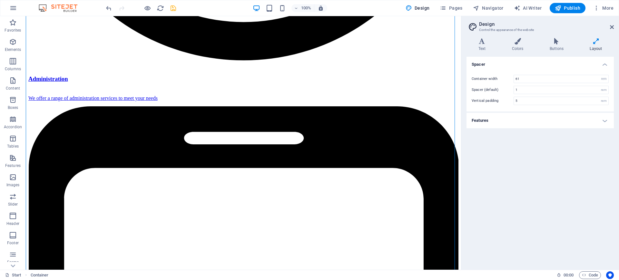
click at [606, 120] on h4 "Features" at bounding box center [540, 120] width 147 height 15
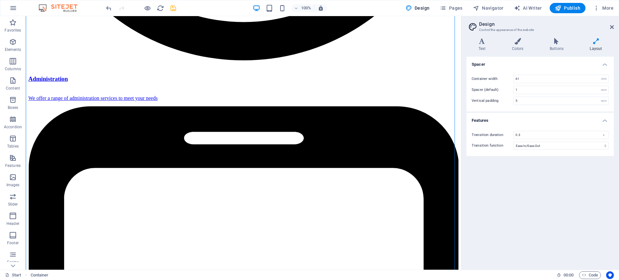
click at [527, 204] on div "Spacer Container width 61 rem px Spacer (default) 1 rem Vertical padding 5 rem …" at bounding box center [540, 161] width 147 height 208
click at [611, 27] on icon at bounding box center [612, 27] width 4 height 5
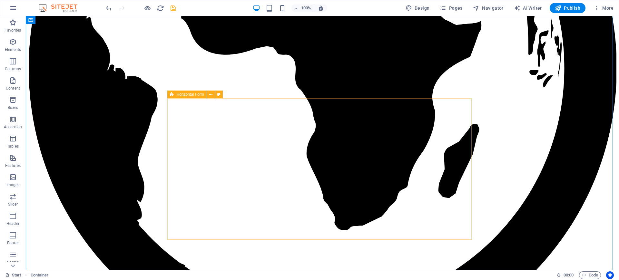
click at [182, 94] on span "Horizontal Form" at bounding box center [190, 95] width 27 height 4
click at [173, 94] on icon at bounding box center [172, 95] width 4 height 8
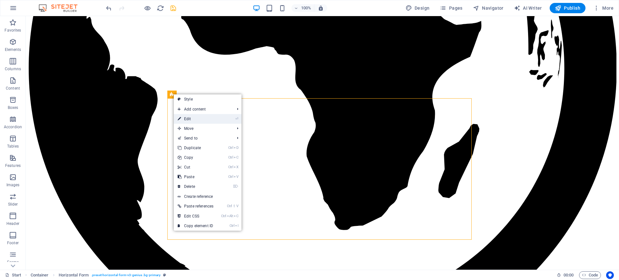
click at [187, 116] on link "⏎ Edit" at bounding box center [196, 119] width 44 height 10
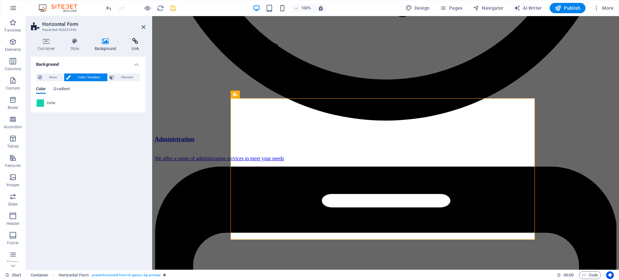
click at [136, 42] on icon at bounding box center [135, 41] width 20 height 6
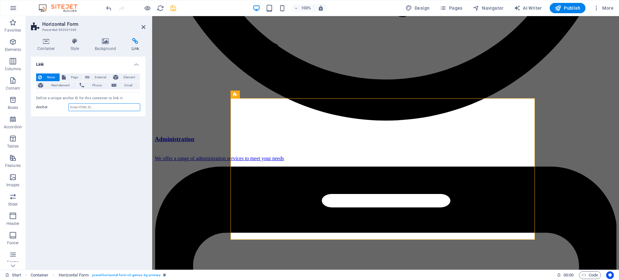
click at [96, 107] on input "Anchor" at bounding box center [104, 108] width 72 height 8
click at [127, 76] on span "Element" at bounding box center [129, 78] width 18 height 8
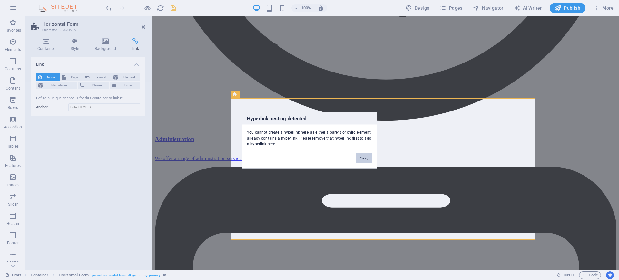
click at [370, 160] on button "Okay" at bounding box center [364, 158] width 16 height 10
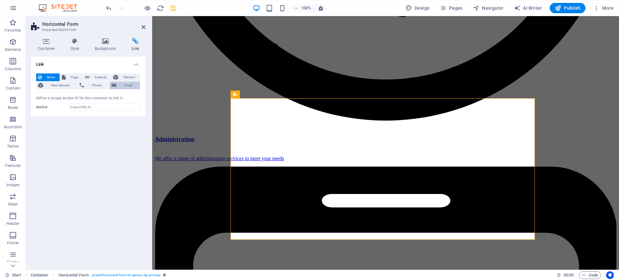
click at [127, 86] on span "Email" at bounding box center [128, 86] width 20 height 8
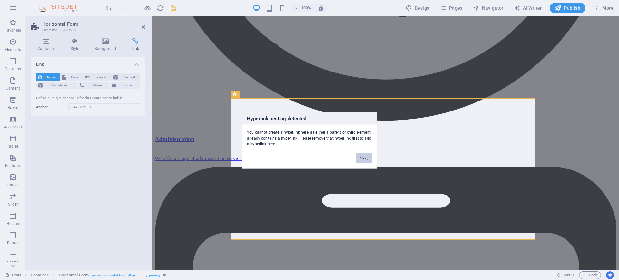
click at [363, 159] on button "Okay" at bounding box center [364, 158] width 16 height 10
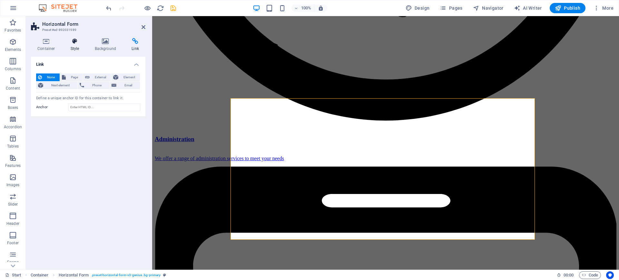
click at [76, 39] on icon at bounding box center [75, 41] width 22 height 6
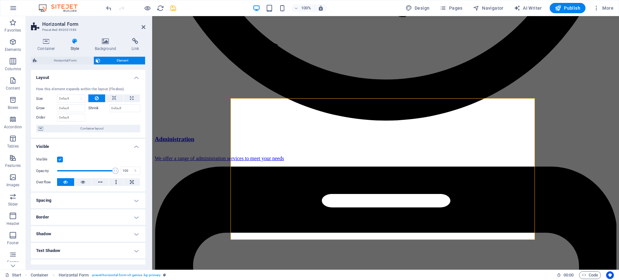
click at [143, 31] on header "Horizontal Form Preset #ed-892031989" at bounding box center [88, 24] width 115 height 17
click at [147, 25] on aside "Horizontal Form Preset #ed-892031989 Container Style Background Link Size Heigh…" at bounding box center [89, 143] width 126 height 254
click at [143, 25] on icon at bounding box center [144, 27] width 4 height 5
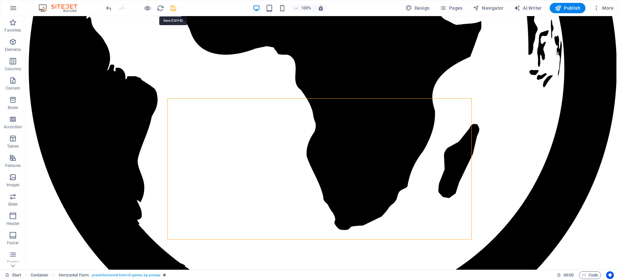
click at [173, 8] on icon "save" at bounding box center [173, 8] width 7 height 7
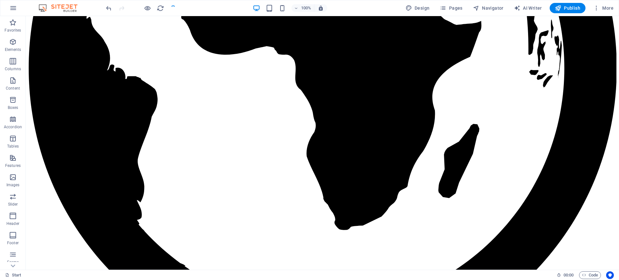
scroll to position [1122, 0]
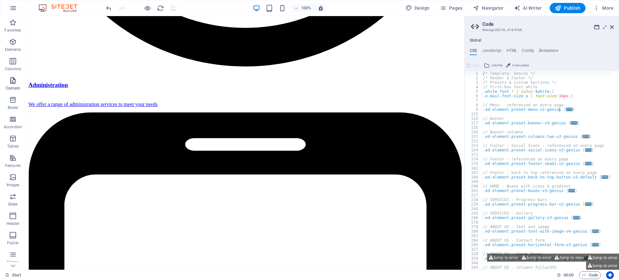
click at [14, 80] on icon "button" at bounding box center [13, 81] width 8 height 8
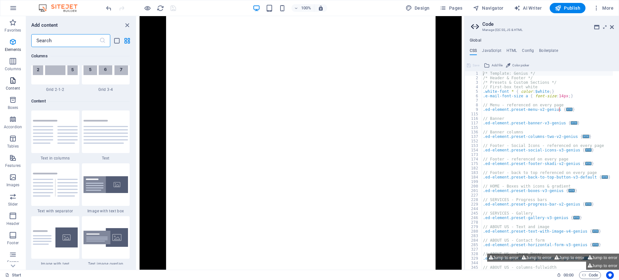
scroll to position [1129, 0]
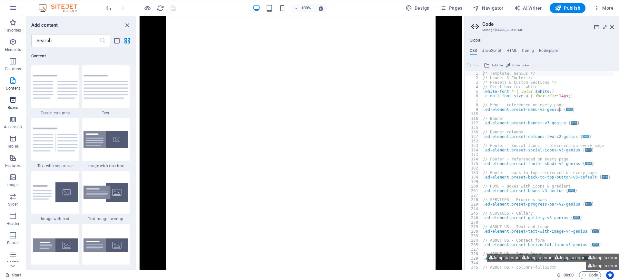
click at [11, 97] on icon "button" at bounding box center [13, 100] width 8 height 8
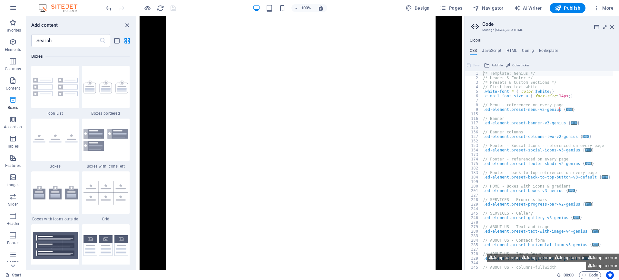
scroll to position [1780, 0]
click at [14, 125] on p "Accordion" at bounding box center [13, 127] width 18 height 5
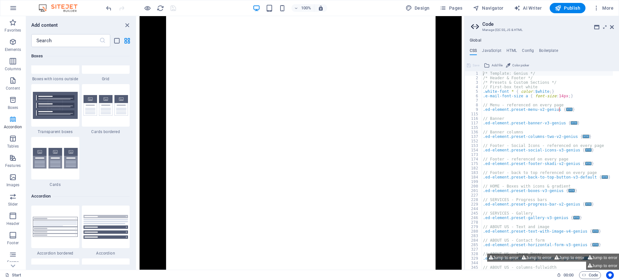
scroll to position [2060, 0]
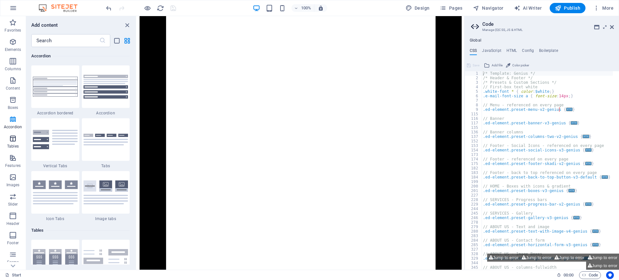
click at [12, 137] on icon "button" at bounding box center [13, 139] width 8 height 8
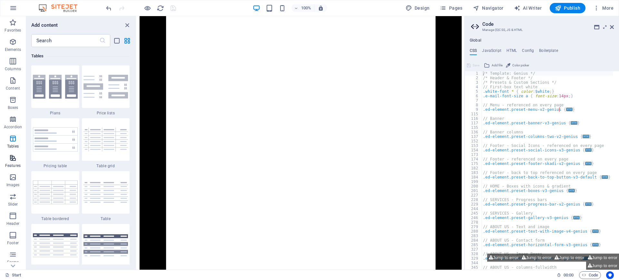
scroll to position [2235, 0]
click at [13, 162] on span "Features" at bounding box center [13, 161] width 26 height 15
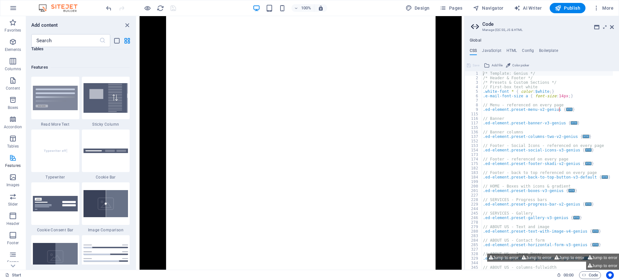
scroll to position [2515, 0]
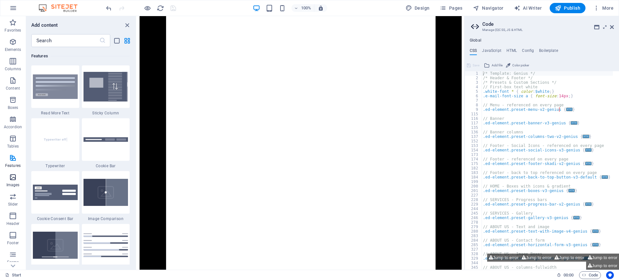
click at [11, 176] on icon "button" at bounding box center [13, 178] width 8 height 8
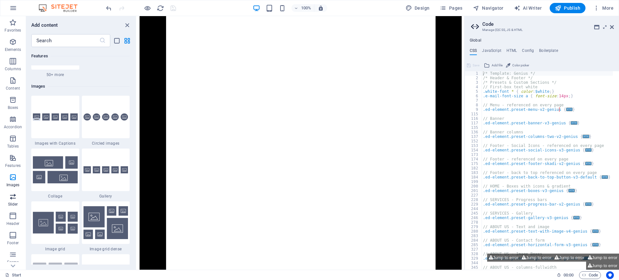
scroll to position [3272, 0]
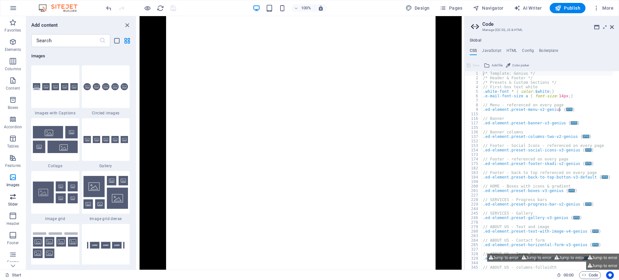
click at [13, 196] on icon "button" at bounding box center [13, 197] width 8 height 8
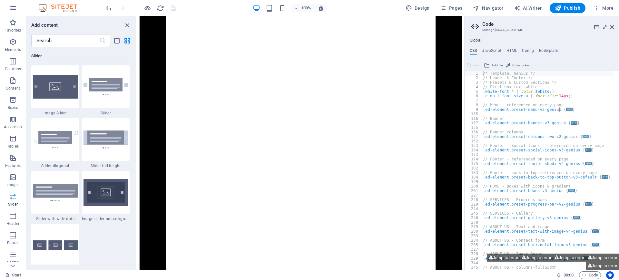
scroll to position [3658, 0]
click at [12, 216] on icon "button" at bounding box center [13, 216] width 8 height 8
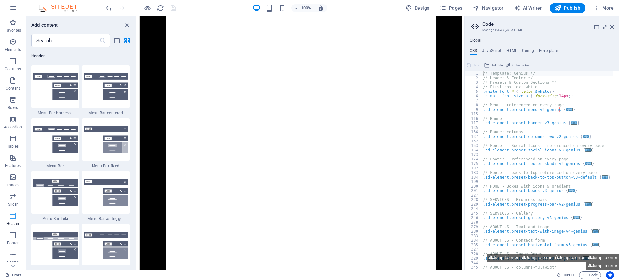
scroll to position [3885, 0]
click at [10, 236] on icon "button" at bounding box center [13, 236] width 8 height 8
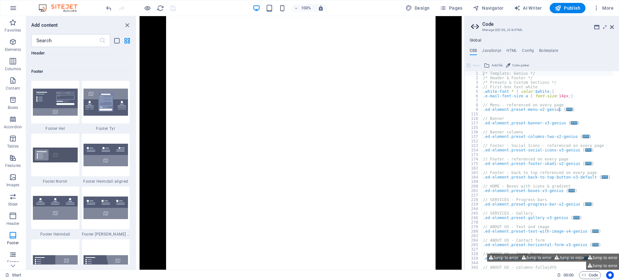
scroll to position [4271, 0]
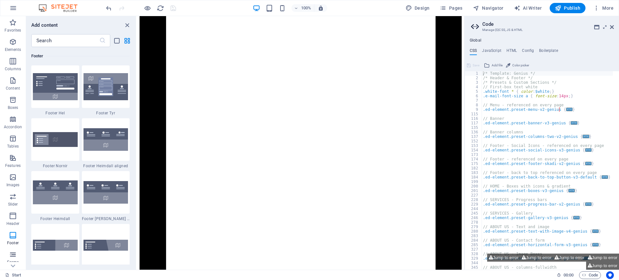
click at [14, 258] on icon "button" at bounding box center [13, 255] width 8 height 8
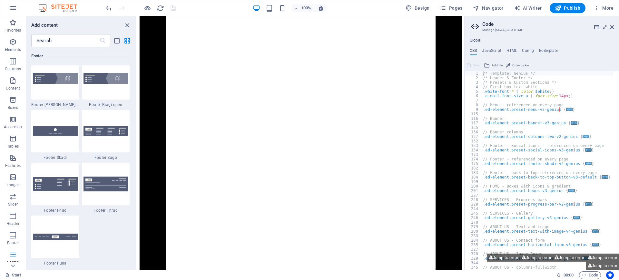
scroll to position [4711, 0]
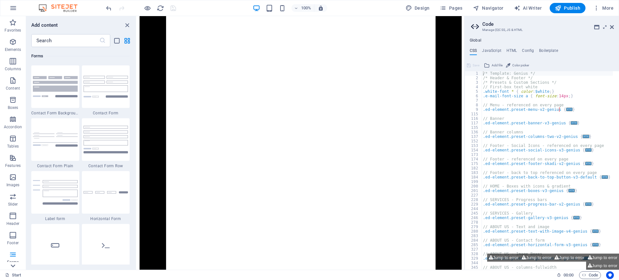
click at [14, 266] on icon at bounding box center [13, 266] width 5 height 3
click at [14, 266] on p "Collections" at bounding box center [13, 264] width 20 height 5
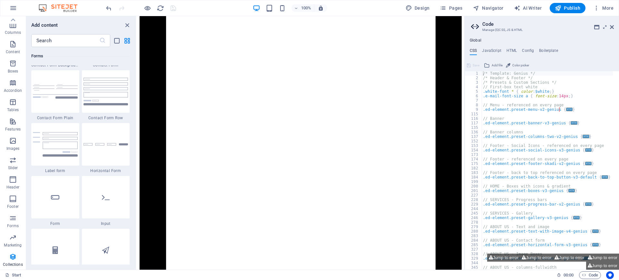
scroll to position [5048, 0]
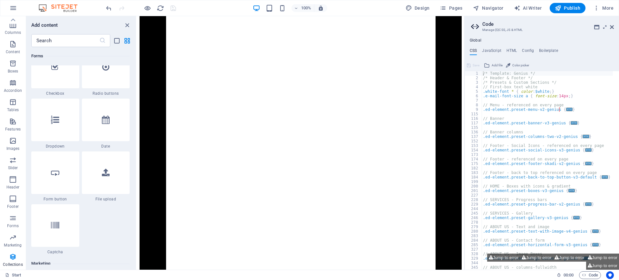
click at [14, 266] on p "Collections" at bounding box center [13, 264] width 20 height 5
click at [14, 219] on icon "button" at bounding box center [13, 219] width 8 height 8
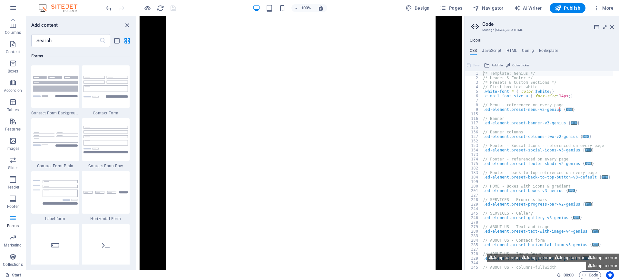
scroll to position [4711, 0]
click at [12, 241] on icon "button" at bounding box center [13, 238] width 8 height 8
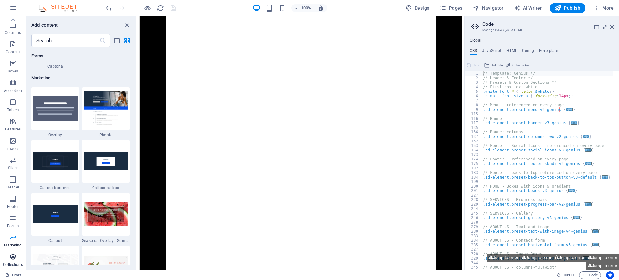
scroll to position [5256, 0]
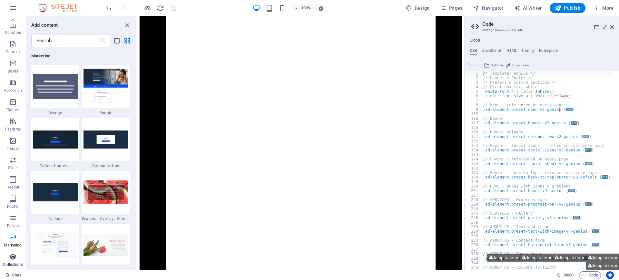
click at [13, 259] on icon "button" at bounding box center [13, 257] width 8 height 8
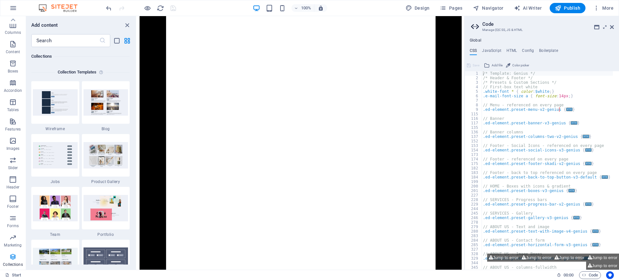
scroll to position [5906, 0]
click at [15, 275] on link "Start" at bounding box center [13, 276] width 16 height 8
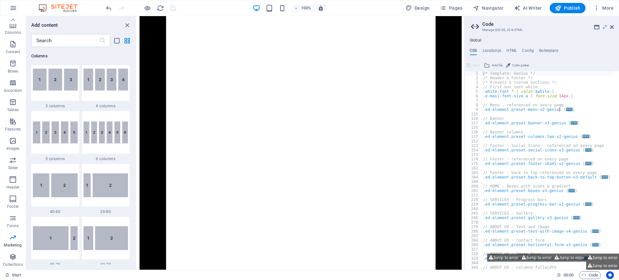
scroll to position [0, 0]
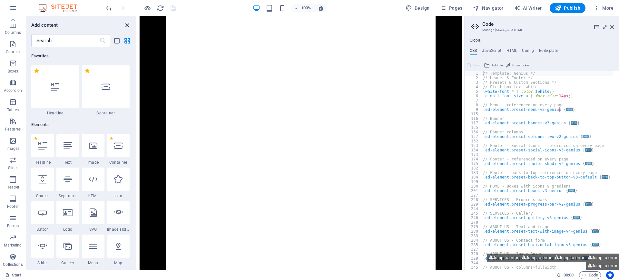
click at [129, 26] on icon "close panel" at bounding box center [127, 25] width 7 height 7
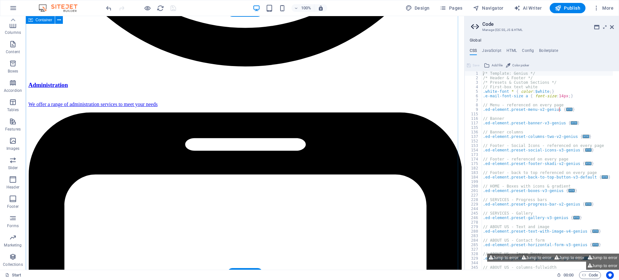
click at [14, 9] on icon "button" at bounding box center [13, 8] width 8 height 8
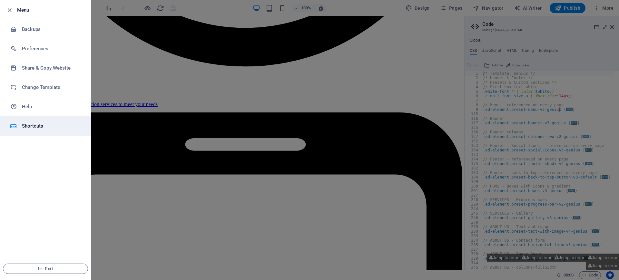
click at [33, 126] on h6 "Shortcuts" at bounding box center [52, 126] width 60 height 8
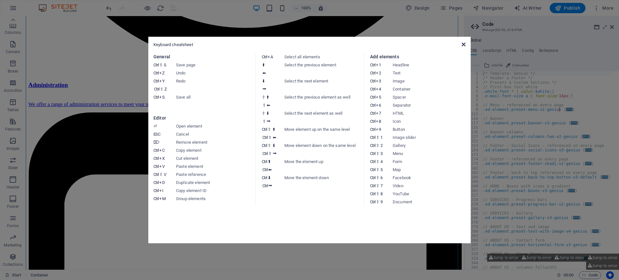
click at [464, 44] on icon at bounding box center [464, 44] width 4 height 5
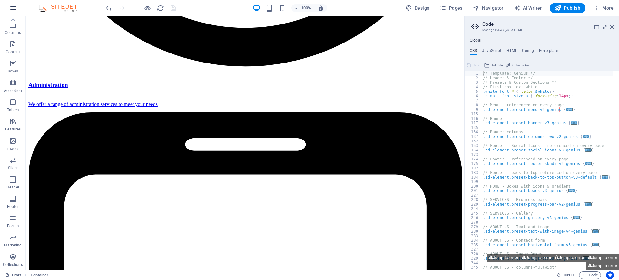
click at [13, 6] on icon "button" at bounding box center [13, 8] width 8 height 8
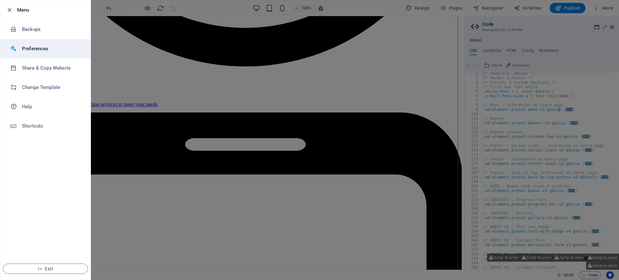
click at [36, 49] on h6 "Preferences" at bounding box center [52, 49] width 60 height 8
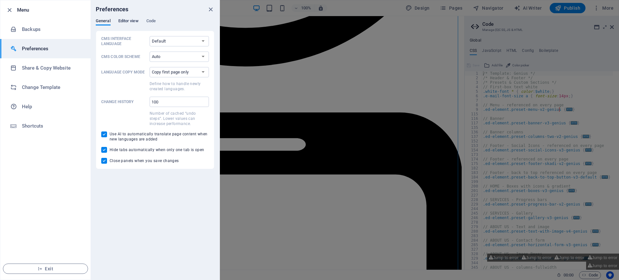
click at [133, 23] on span "Editor view" at bounding box center [128, 21] width 20 height 9
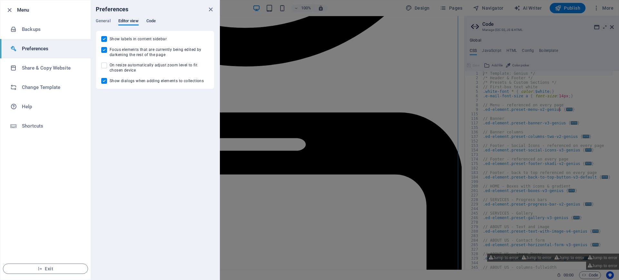
click at [151, 18] on span "Code" at bounding box center [150, 21] width 9 height 9
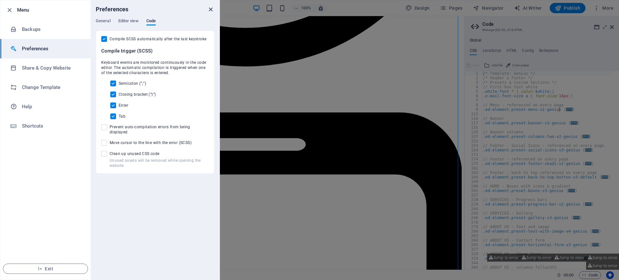
click at [210, 11] on icon "close" at bounding box center [210, 9] width 7 height 7
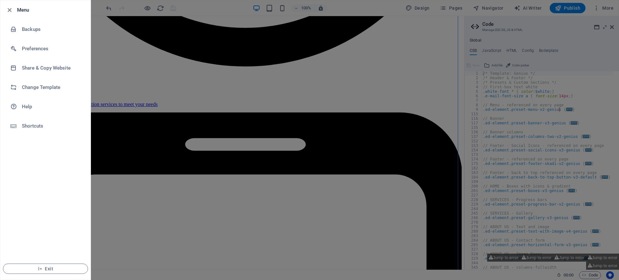
click at [61, 155] on ul "Menu Backups Preferences Share & Copy Website Change Template Help Shortcuts Ex…" at bounding box center [45, 140] width 90 height 280
click at [6, 9] on icon "button" at bounding box center [9, 9] width 7 height 7
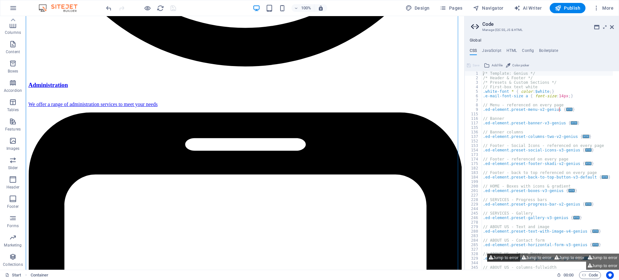
click at [504, 256] on button "Jump to error" at bounding box center [504, 258] width 33 height 8
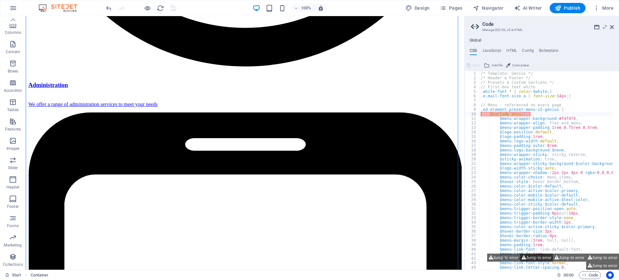
click at [543, 257] on button "Jump to error" at bounding box center [536, 258] width 33 height 8
click at [571, 256] on button "Jump to error" at bounding box center [569, 258] width 33 height 8
click at [606, 257] on button "Jump to error" at bounding box center [603, 258] width 33 height 8
click at [606, 266] on button "Jump to error" at bounding box center [603, 266] width 33 height 8
click at [478, 112] on span at bounding box center [479, 114] width 4 height 5
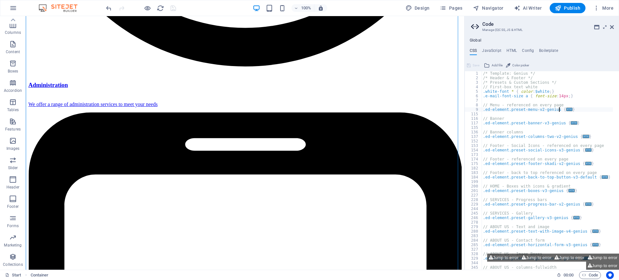
click at [482, 111] on div "/* Template: Genius */ /* Header & Footer */ /* Presets & Custom Sections */ //…" at bounding box center [549, 172] width 134 height 202
click at [567, 109] on span "..." at bounding box center [570, 110] width 6 height 4
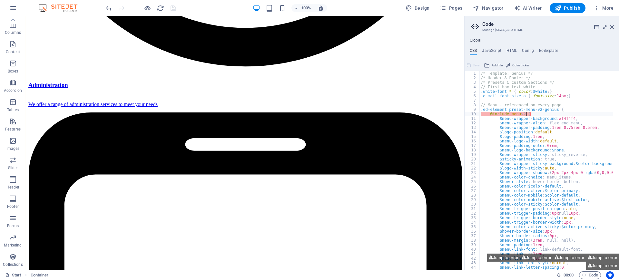
click at [526, 114] on div "/* Template: Genius */ /* Header & Footer */ /* Presets & Custom Sections */ //…" at bounding box center [563, 172] width 166 height 202
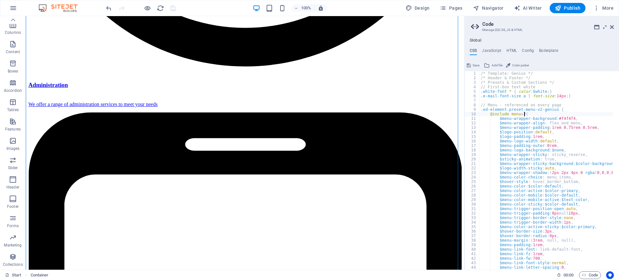
scroll to position [0, 5]
type textarea "@include menu v2: ("
click at [473, 64] on button "Save" at bounding box center [473, 66] width 15 height 8
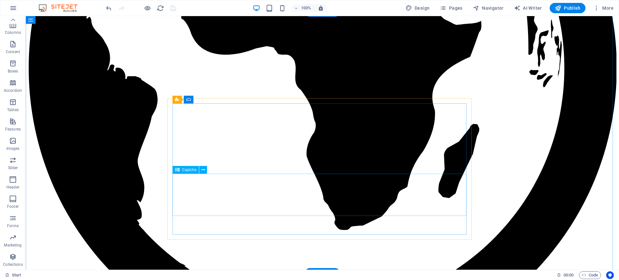
scroll to position [1122, 0]
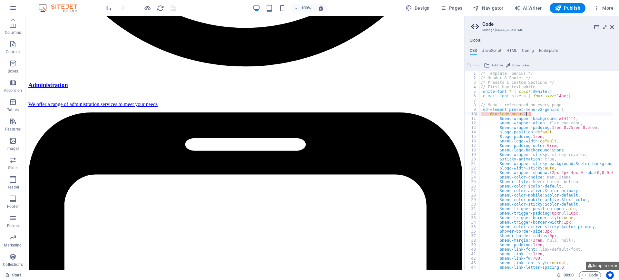
click at [479, 113] on span at bounding box center [479, 114] width 4 height 5
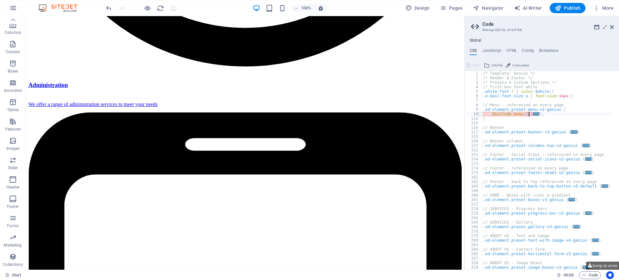
click at [479, 113] on span at bounding box center [481, 114] width 4 height 5
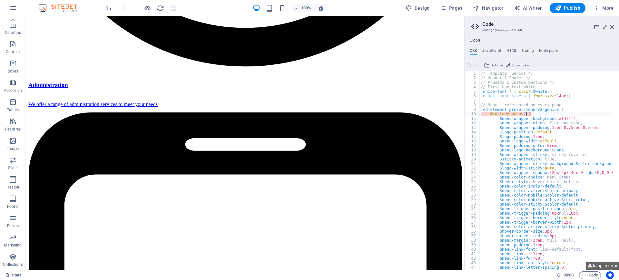
click at [517, 112] on div "/* Template: Genius */ /* Header & Footer */ /* Presets & Custom Sections */ //…" at bounding box center [563, 175] width 166 height 208
click at [520, 113] on div "/* Template: Genius */ /* Header & Footer */ /* Presets & Custom Sections */ //…" at bounding box center [563, 172] width 166 height 202
drag, startPoint x: 514, startPoint y: 119, endPoint x: 469, endPoint y: 113, distance: 45.5
click at [469, 113] on div "10" at bounding box center [472, 114] width 15 height 5
click at [523, 117] on div "/* Template: Genius */ /* Header & Footer */ /* Presets & Custom Sections */ //…" at bounding box center [563, 172] width 166 height 202
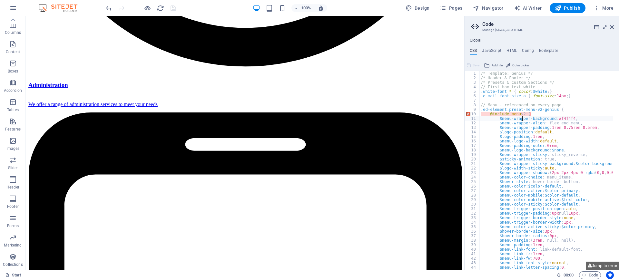
click at [522, 112] on div "/* Template: Genius */ /* Header & Footer */ /* Presets & Custom Sections */ //…" at bounding box center [563, 172] width 166 height 202
click at [520, 116] on div "/* Template: Genius */ /* Header & Footer */ /* Presets & Custom Sections */ //…" at bounding box center [563, 172] width 166 height 202
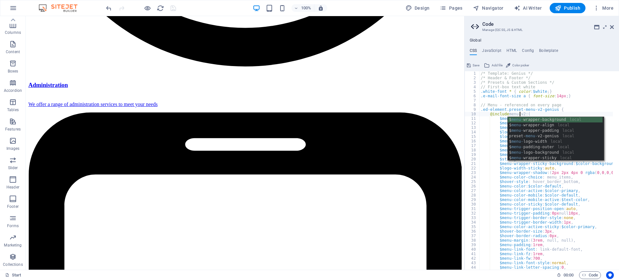
scroll to position [0, 4]
type textarea "@include menu-v2: ("
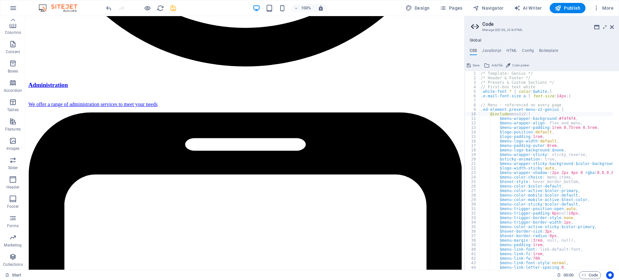
click at [476, 65] on span "Save" at bounding box center [476, 66] width 7 height 8
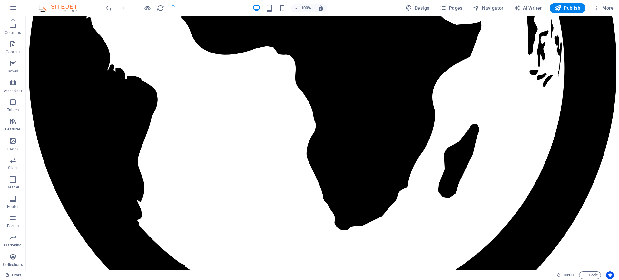
scroll to position [1122, 0]
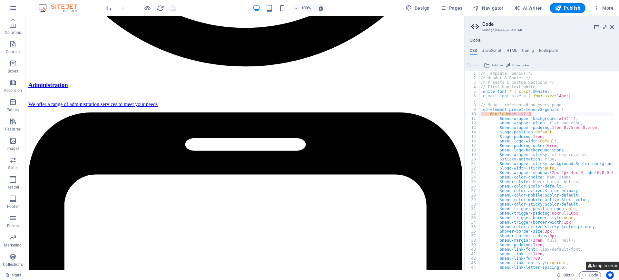
click at [606, 267] on button "Jump to error" at bounding box center [603, 266] width 33 height 8
click at [479, 116] on span at bounding box center [479, 114] width 4 height 5
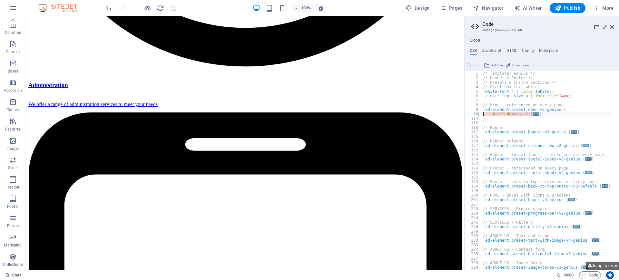
click at [479, 116] on span at bounding box center [481, 114] width 4 height 5
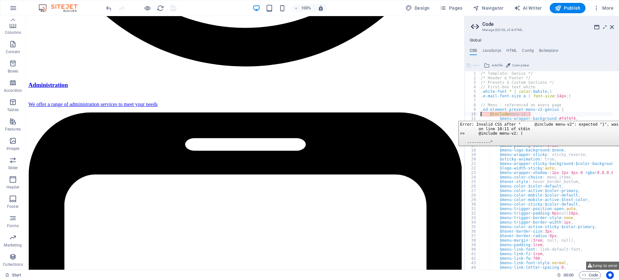
click at [478, 116] on div "11" at bounding box center [472, 118] width 15 height 5
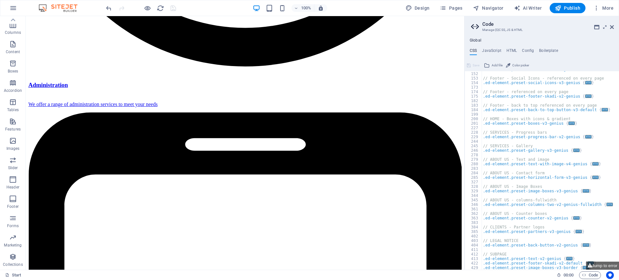
scroll to position [99, 0]
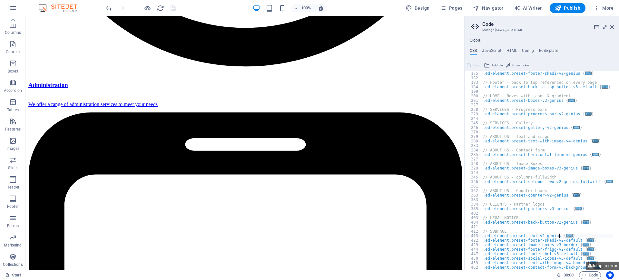
click at [567, 236] on span "..." at bounding box center [570, 236] width 6 height 4
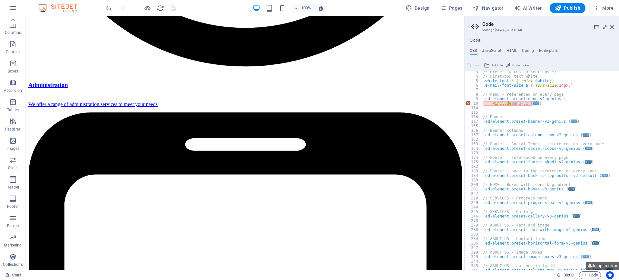
scroll to position [0, 0]
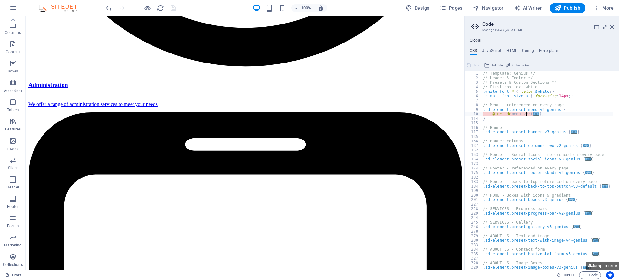
click at [528, 113] on div "/* Template: Genius */ /* Header & Footer */ /* Presets & Custom Sections */ //…" at bounding box center [547, 175] width 131 height 208
click at [529, 112] on div "/* Template: Genius */ /* Header & Footer */ /* Presets & Custom Sections */ //…" at bounding box center [547, 175] width 131 height 208
click at [529, 115] on div "/* Template: Genius */ /* Header & Footer */ /* Presets & Custom Sections */ //…" at bounding box center [547, 175] width 131 height 208
drag, startPoint x: 471, startPoint y: 65, endPoint x: 467, endPoint y: 55, distance: 10.7
click at [467, 55] on div "CSS JavaScript HTML Config Boilerplate @include menu-v2( 1 2 3 4 5 6 7 8 9 10 1…" at bounding box center [542, 159] width 155 height 222
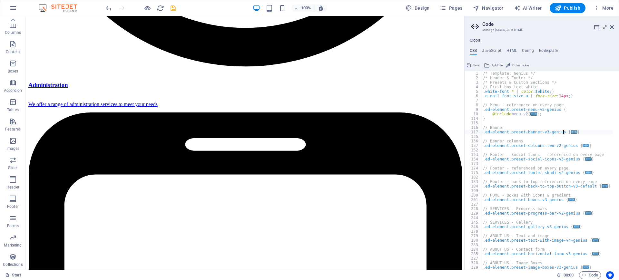
click at [571, 131] on span "..." at bounding box center [574, 132] width 6 height 4
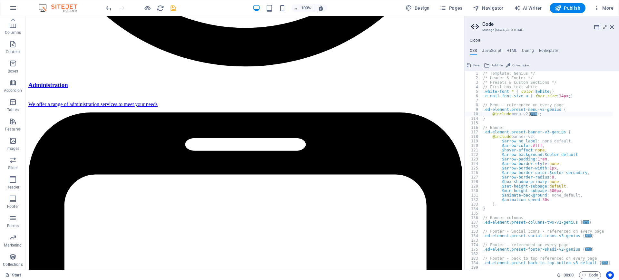
click at [532, 115] on span "..." at bounding box center [534, 114] width 6 height 4
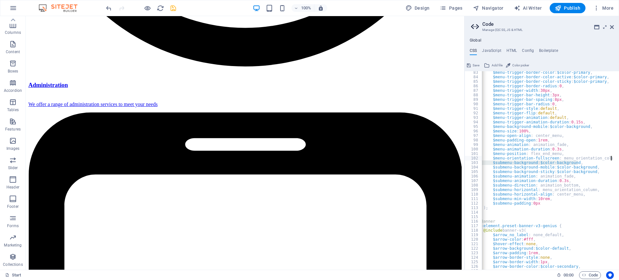
scroll to position [0, 9]
drag, startPoint x: 618, startPoint y: 161, endPoint x: 618, endPoint y: 156, distance: 4.8
click at [618, 156] on div at bounding box center [616, 138] width 8 height 876
type textarea "$menu-orientation-fullscreen: menu_orientation_column, $submenu-background: $co…"
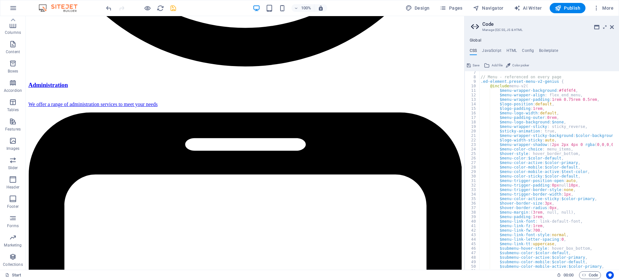
scroll to position [29, 0]
click at [474, 65] on span "Save" at bounding box center [476, 66] width 7 height 8
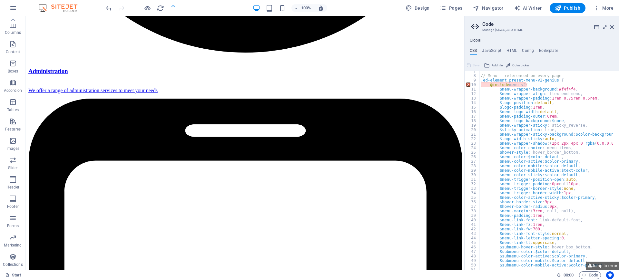
scroll to position [1122, 0]
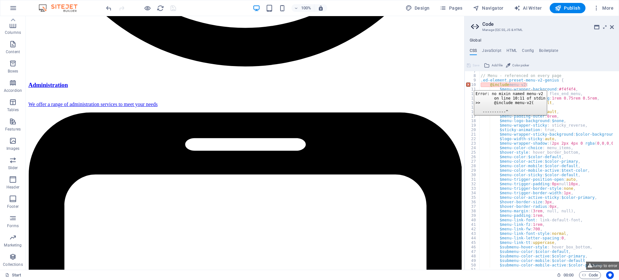
click at [469, 86] on div "10" at bounding box center [472, 85] width 15 height 5
click at [478, 83] on span at bounding box center [479, 85] width 4 height 5
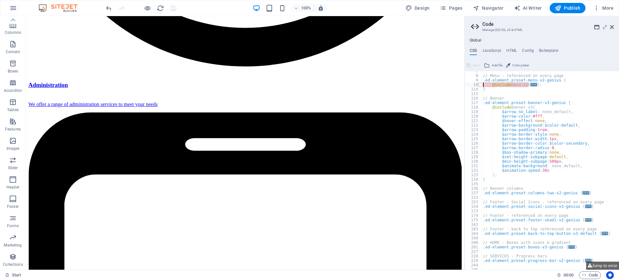
click at [480, 84] on span at bounding box center [481, 85] width 4 height 5
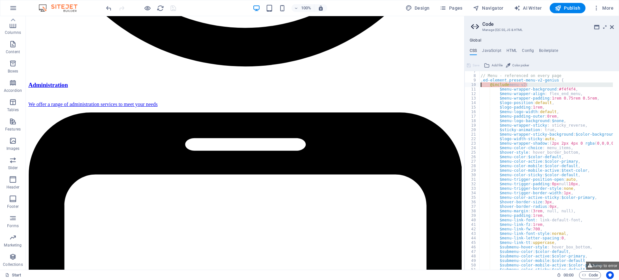
scroll to position [0, 0]
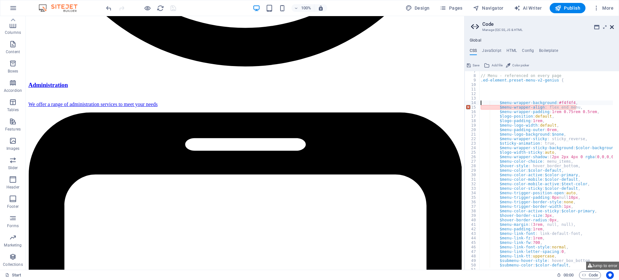
type textarea "$menu-wrapper-background: #f4f4f4,"
click at [612, 26] on icon at bounding box center [612, 27] width 4 height 5
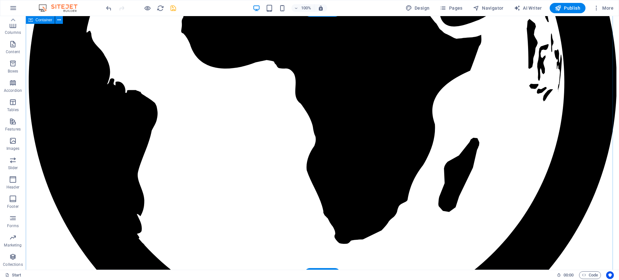
scroll to position [1136, 0]
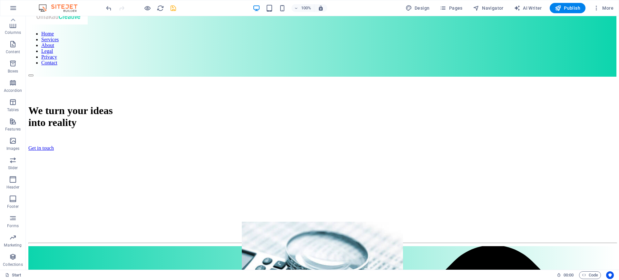
scroll to position [0, 0]
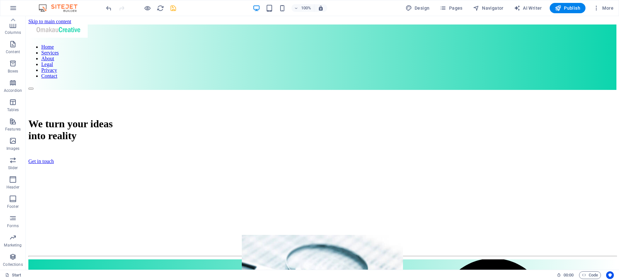
click at [208, 6] on div "100% Design Pages Navigator AI Writer Publish More" at bounding box center [361, 8] width 512 height 10
click at [10, 11] on icon "button" at bounding box center [13, 8] width 8 height 8
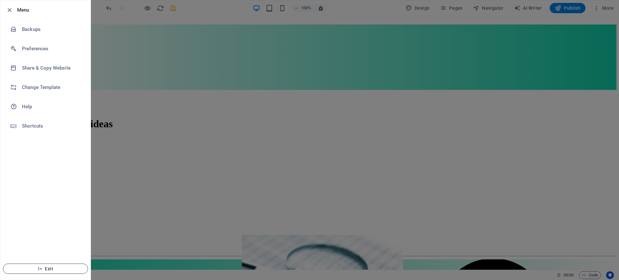
click at [67, 270] on span "Exit" at bounding box center [45, 269] width 74 height 5
